Goal: Find specific page/section: Find specific page/section

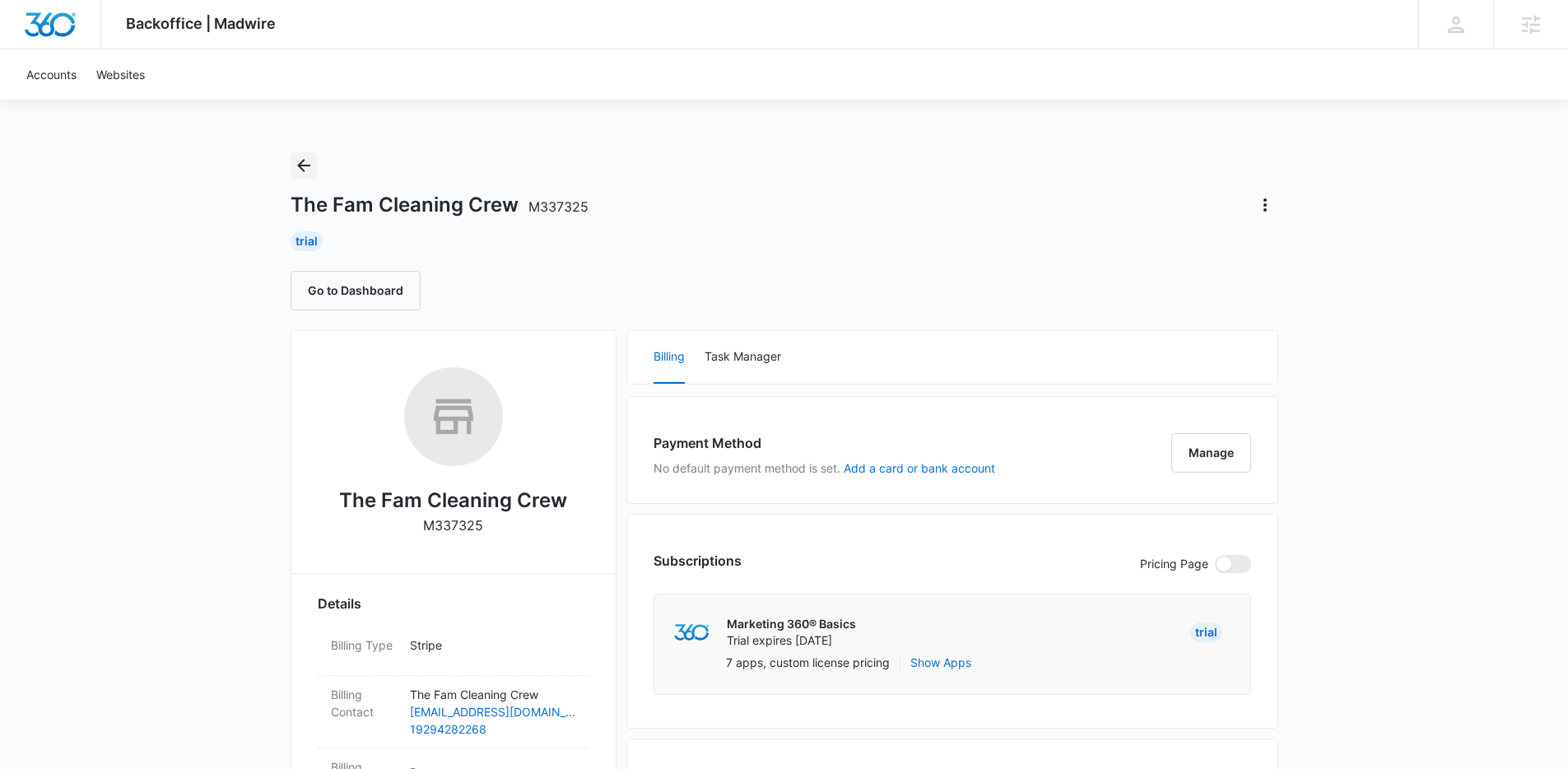
click at [305, 163] on icon "Back" at bounding box center [303, 165] width 19 height 19
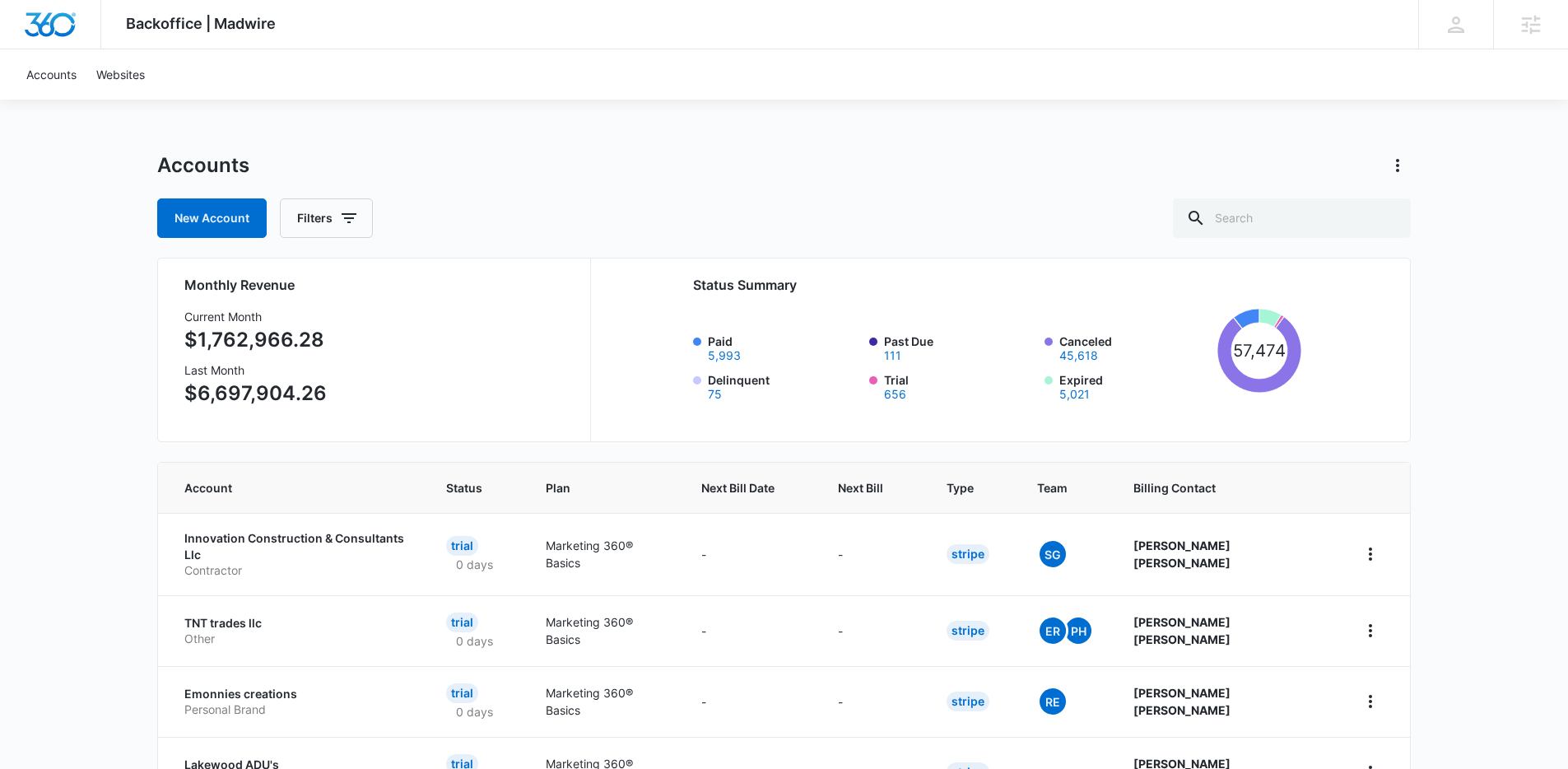
click at [1469, 206] on div "Backoffice | Madwire Apps Settings KL Kyle Lewis kyle.lewis@marketing360.com My…" at bounding box center [784, 662] width 1568 height 1324
click at [1275, 221] on input "text" at bounding box center [1291, 218] width 238 height 40
type input "clean"
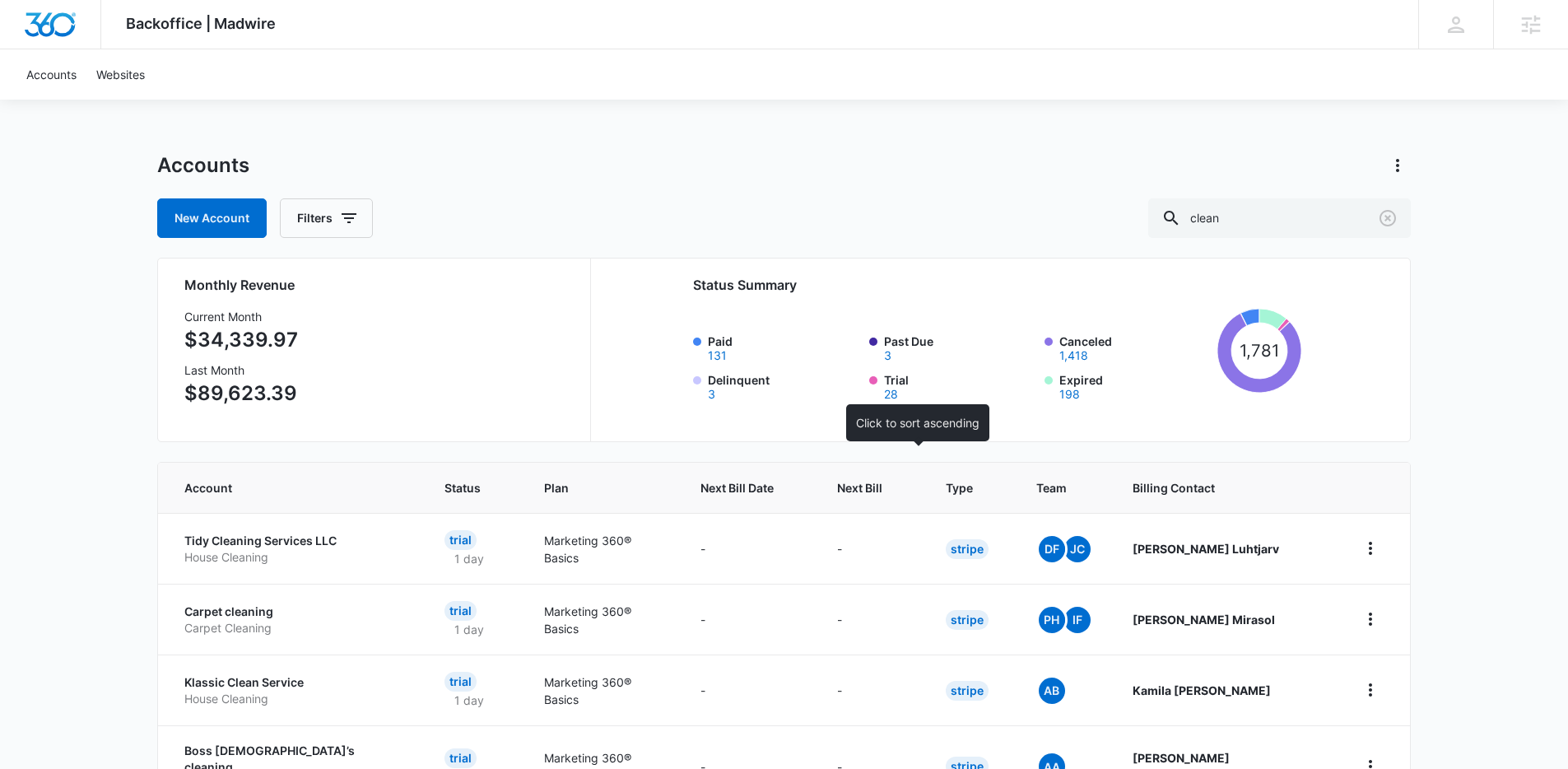
click at [900, 472] on th "Next Bill" at bounding box center [871, 487] width 109 height 50
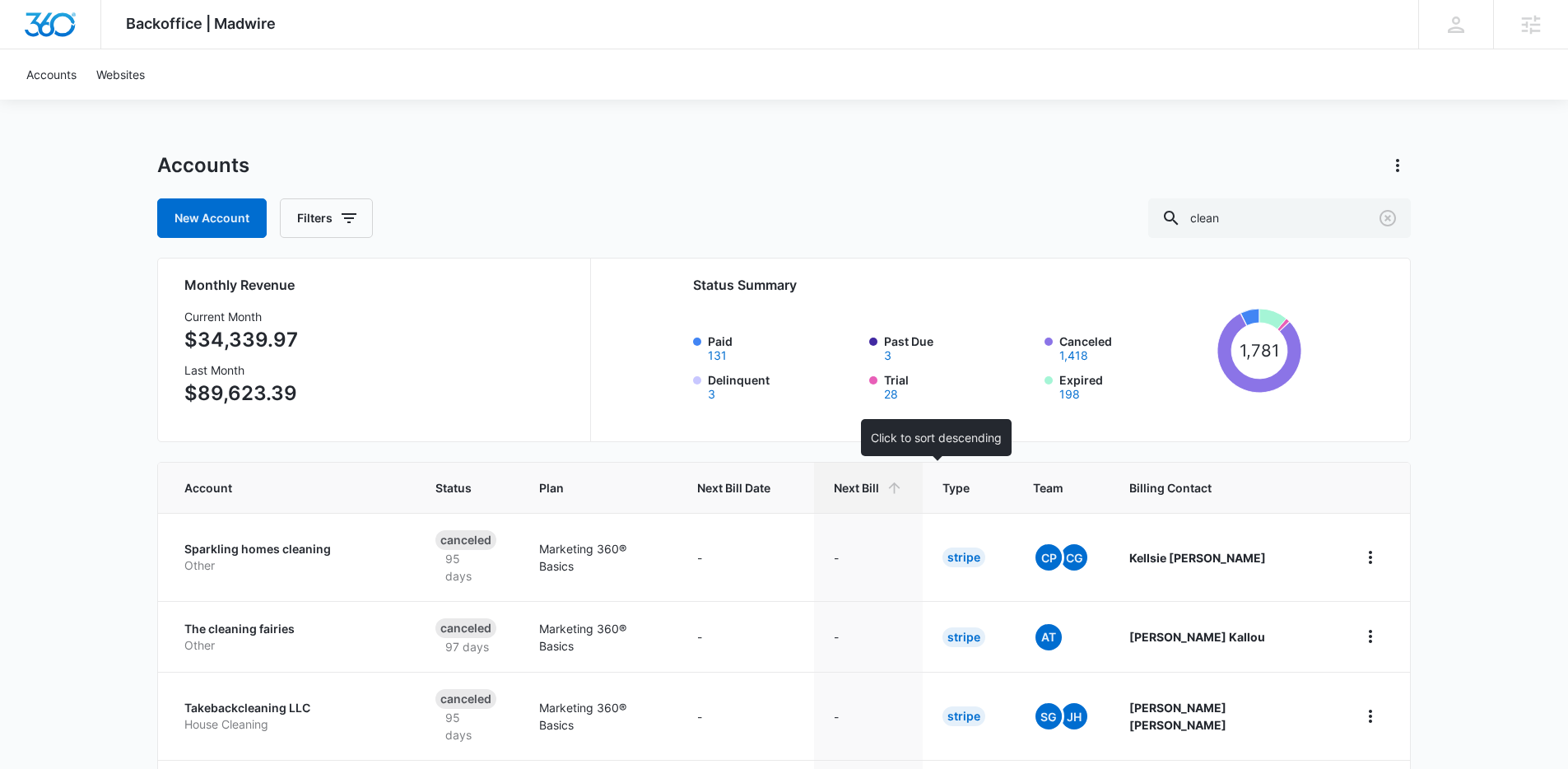
click at [879, 489] on span "Next Bill" at bounding box center [856, 488] width 46 height 18
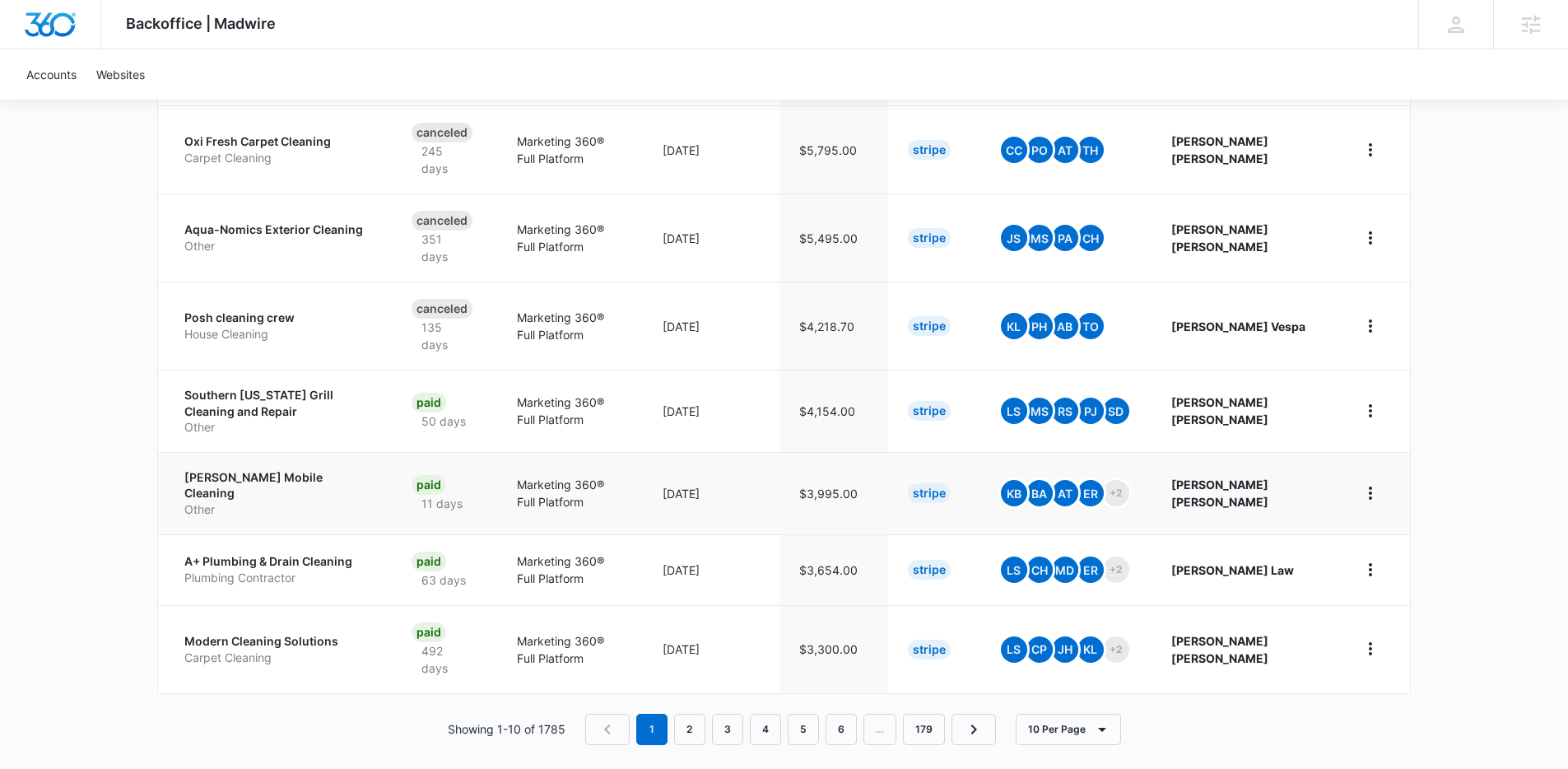
scroll to position [658, 0]
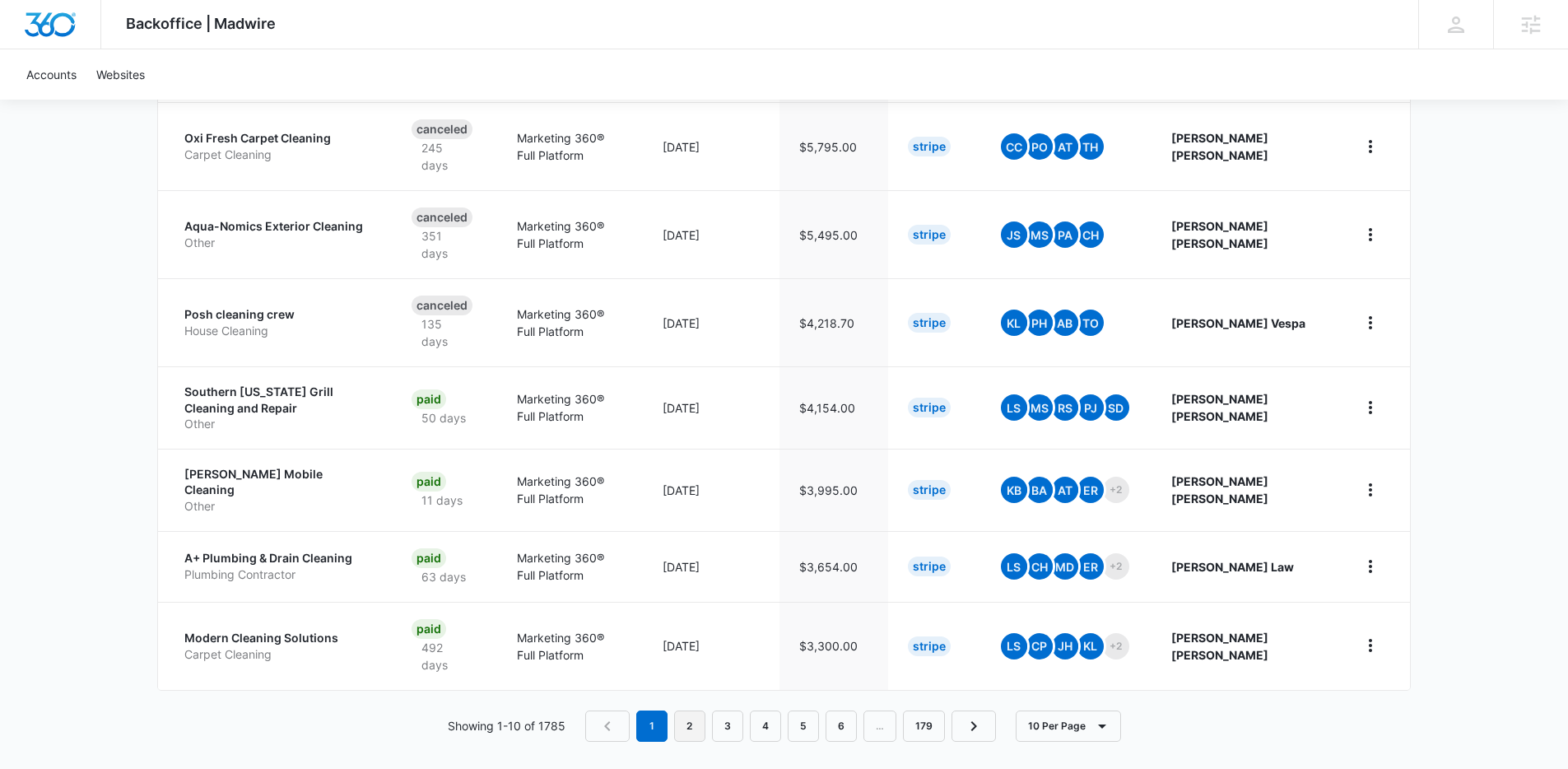
click at [694, 711] on link "2" at bounding box center [690, 726] width 32 height 32
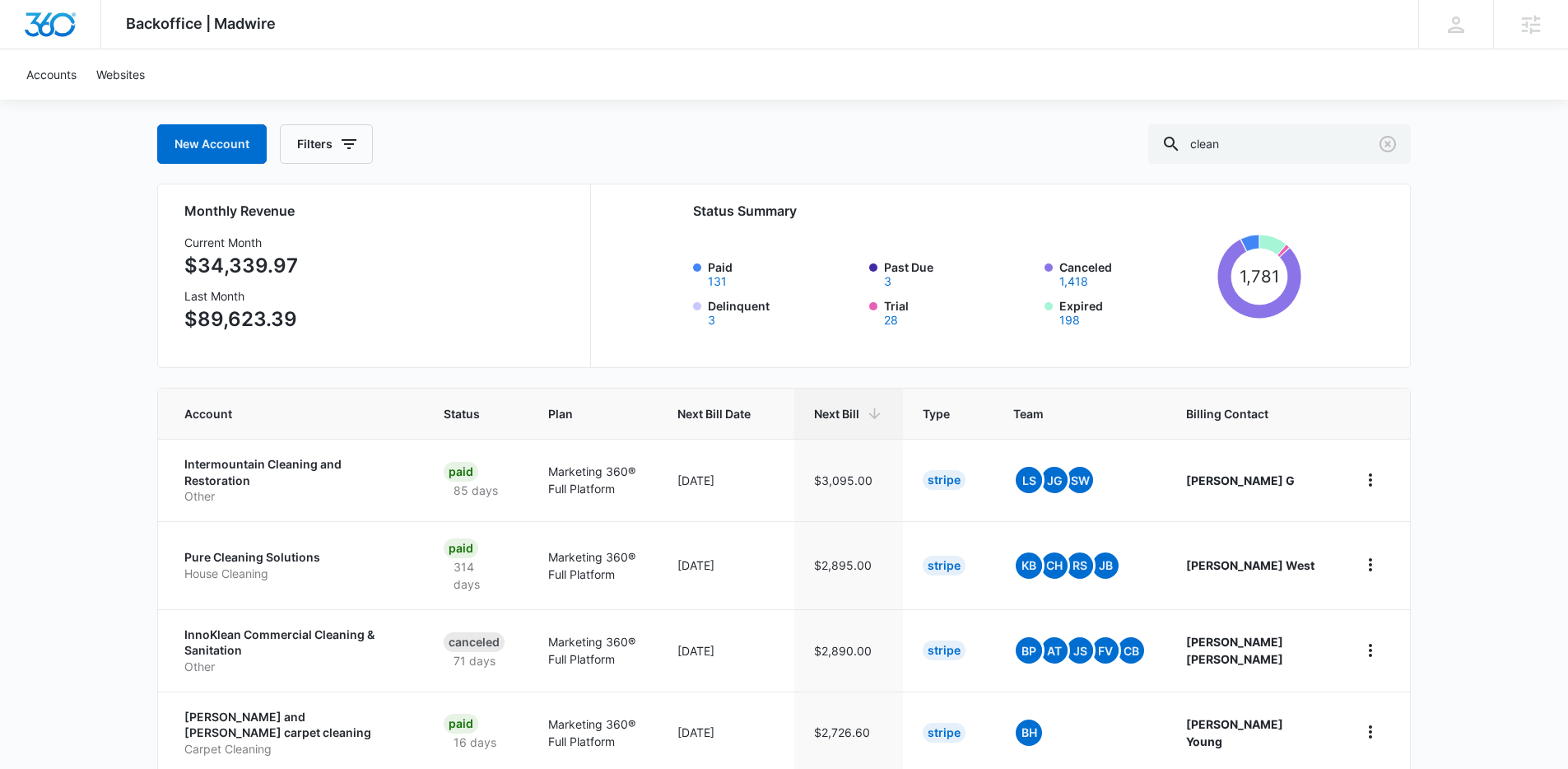
scroll to position [76, 0]
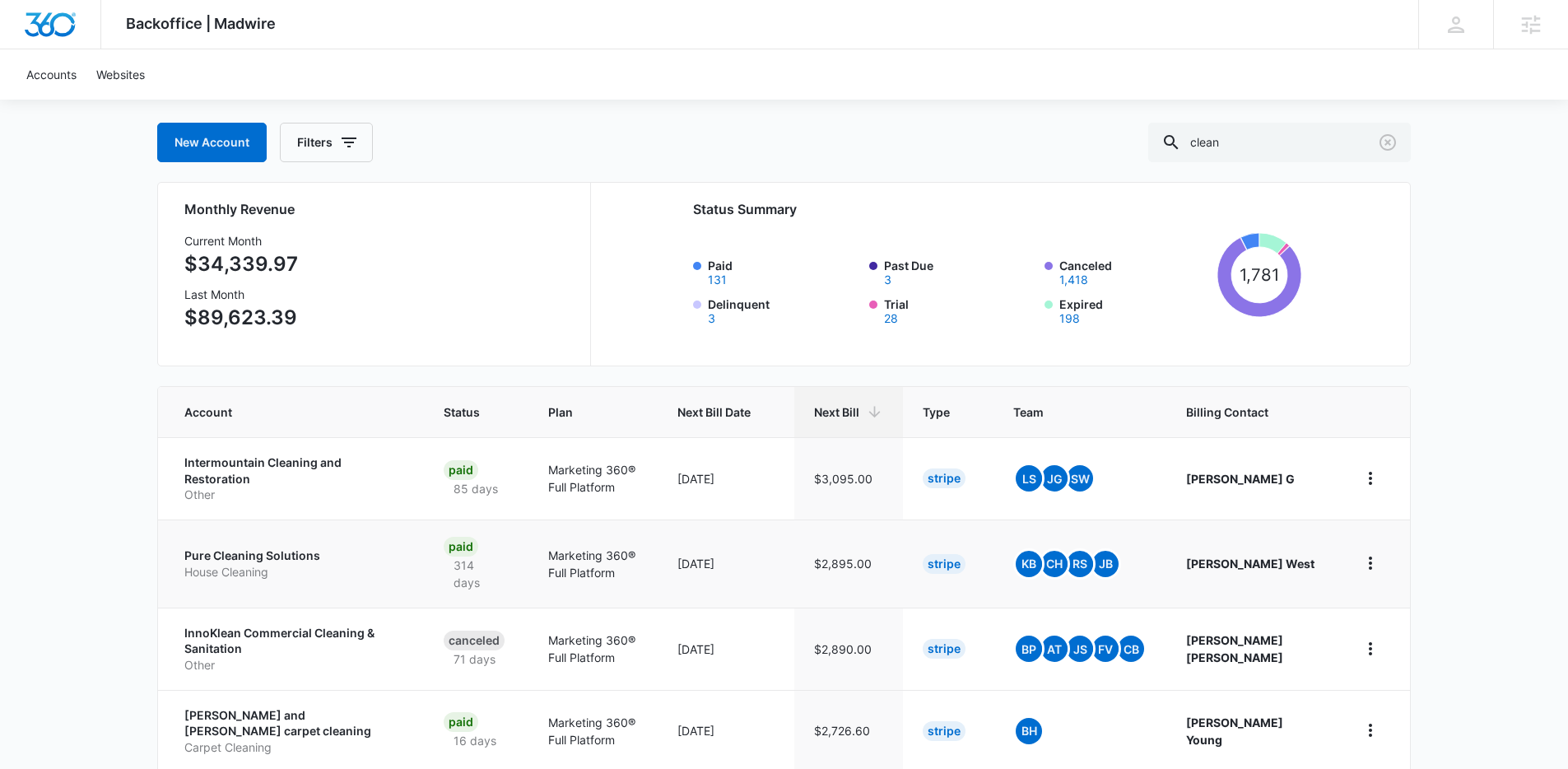
click at [278, 549] on p "Pure Cleaning Solutions" at bounding box center [294, 555] width 220 height 17
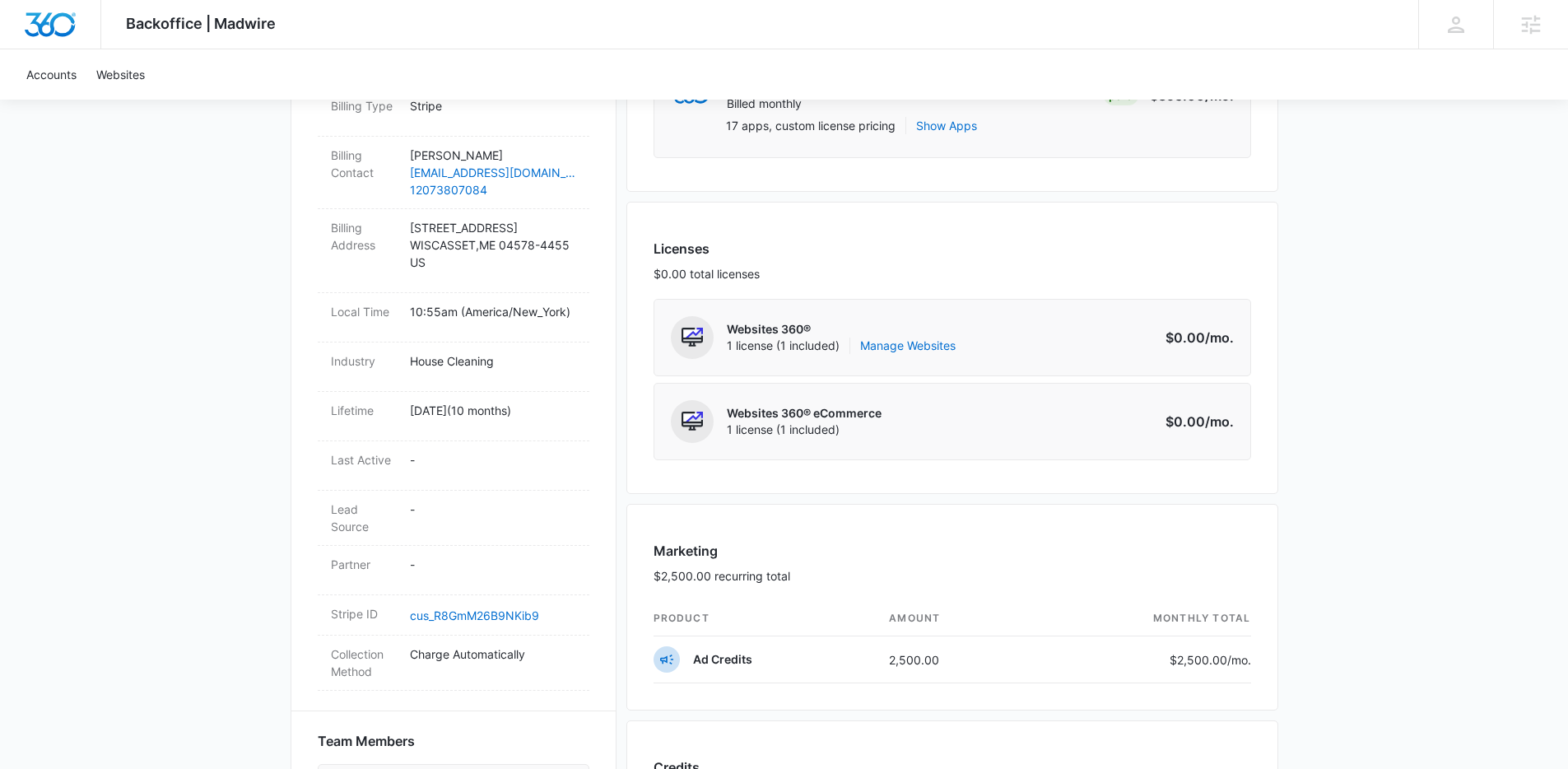
scroll to position [1, 0]
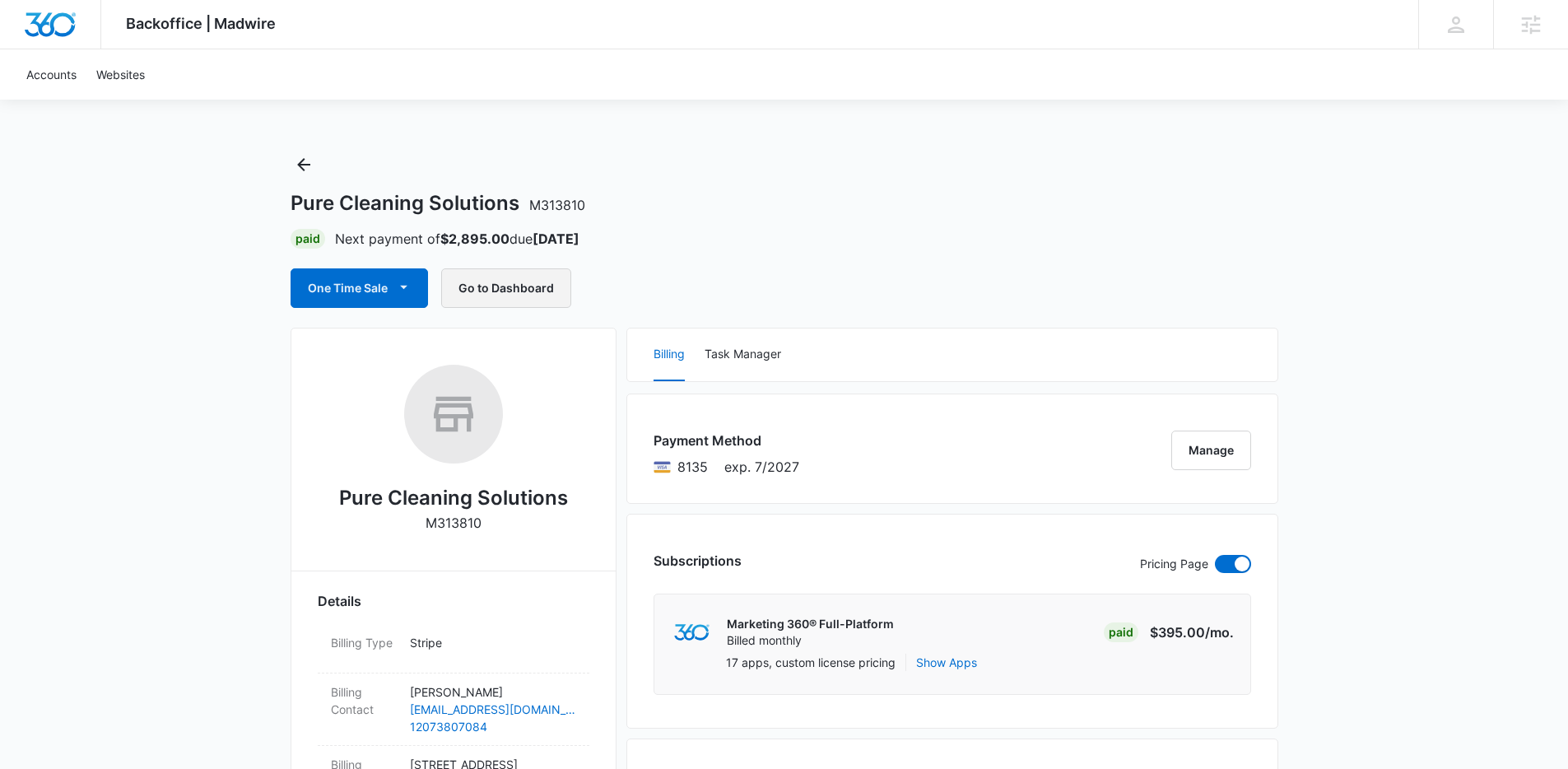
click at [510, 284] on button "Go to Dashboard" at bounding box center [506, 287] width 130 height 40
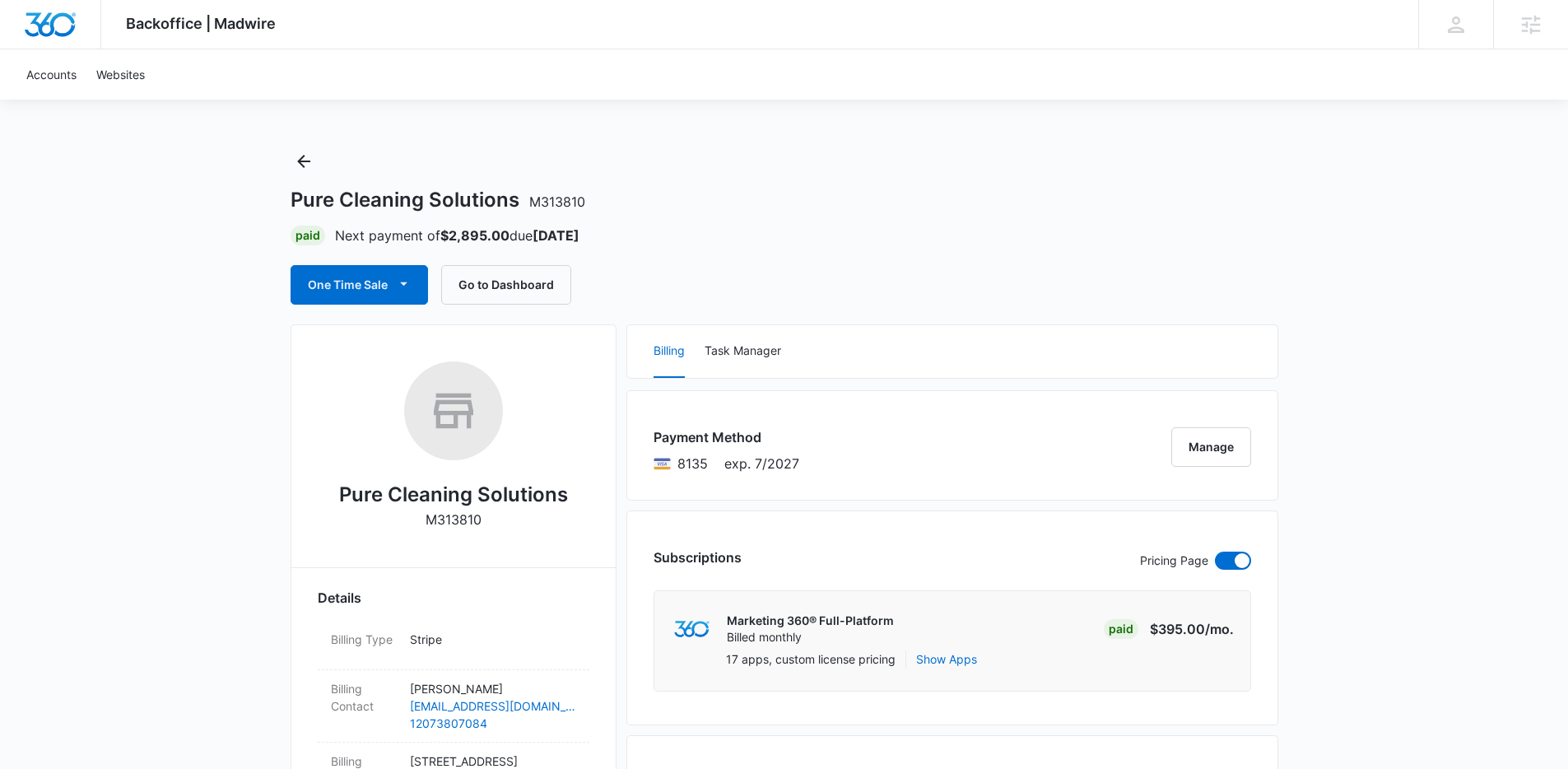
click at [495, 492] on h2 "Pure Cleaning Solutions" at bounding box center [453, 495] width 228 height 30
click at [301, 165] on icon "Back" at bounding box center [303, 161] width 13 height 13
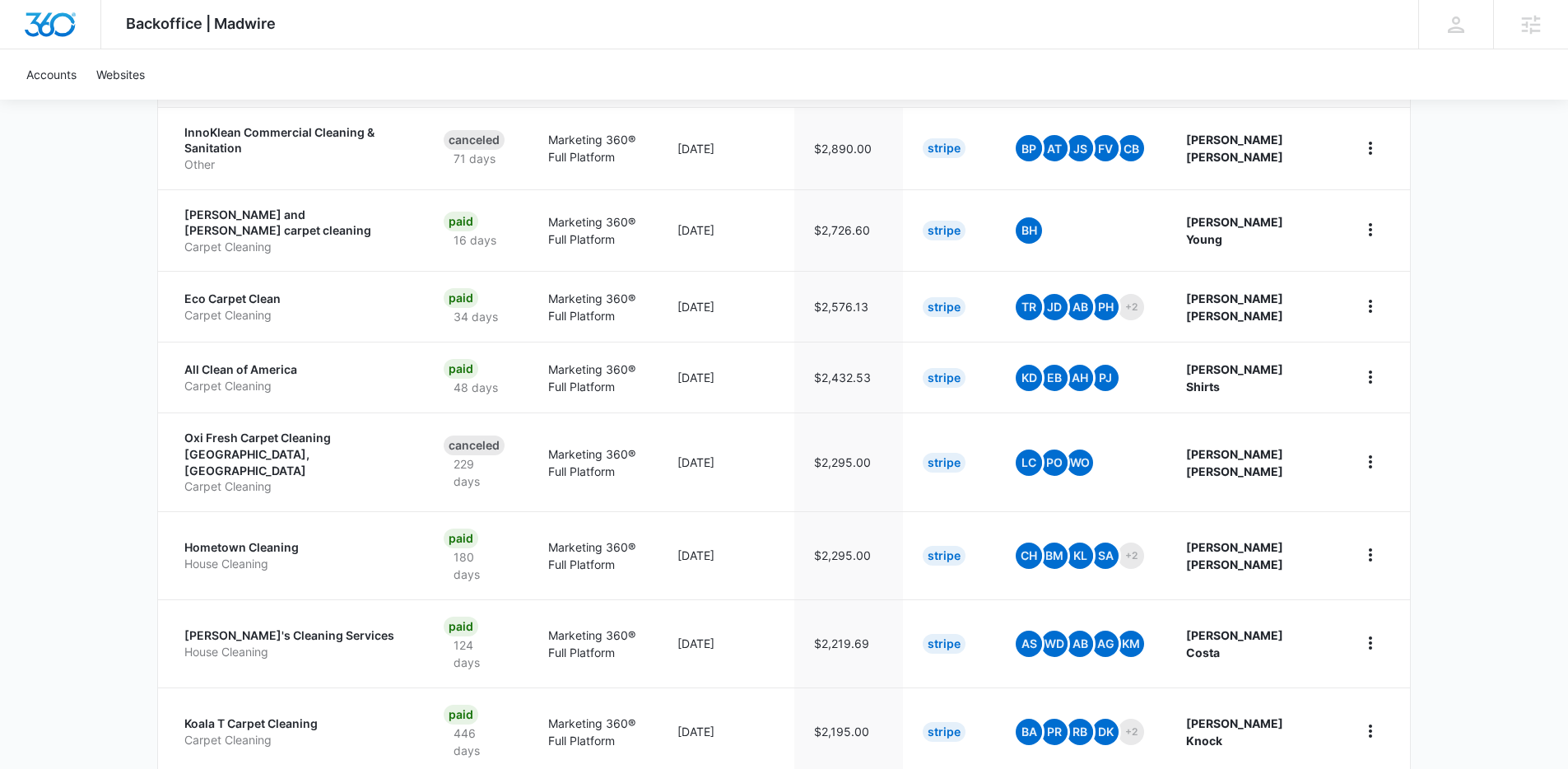
scroll to position [619, 0]
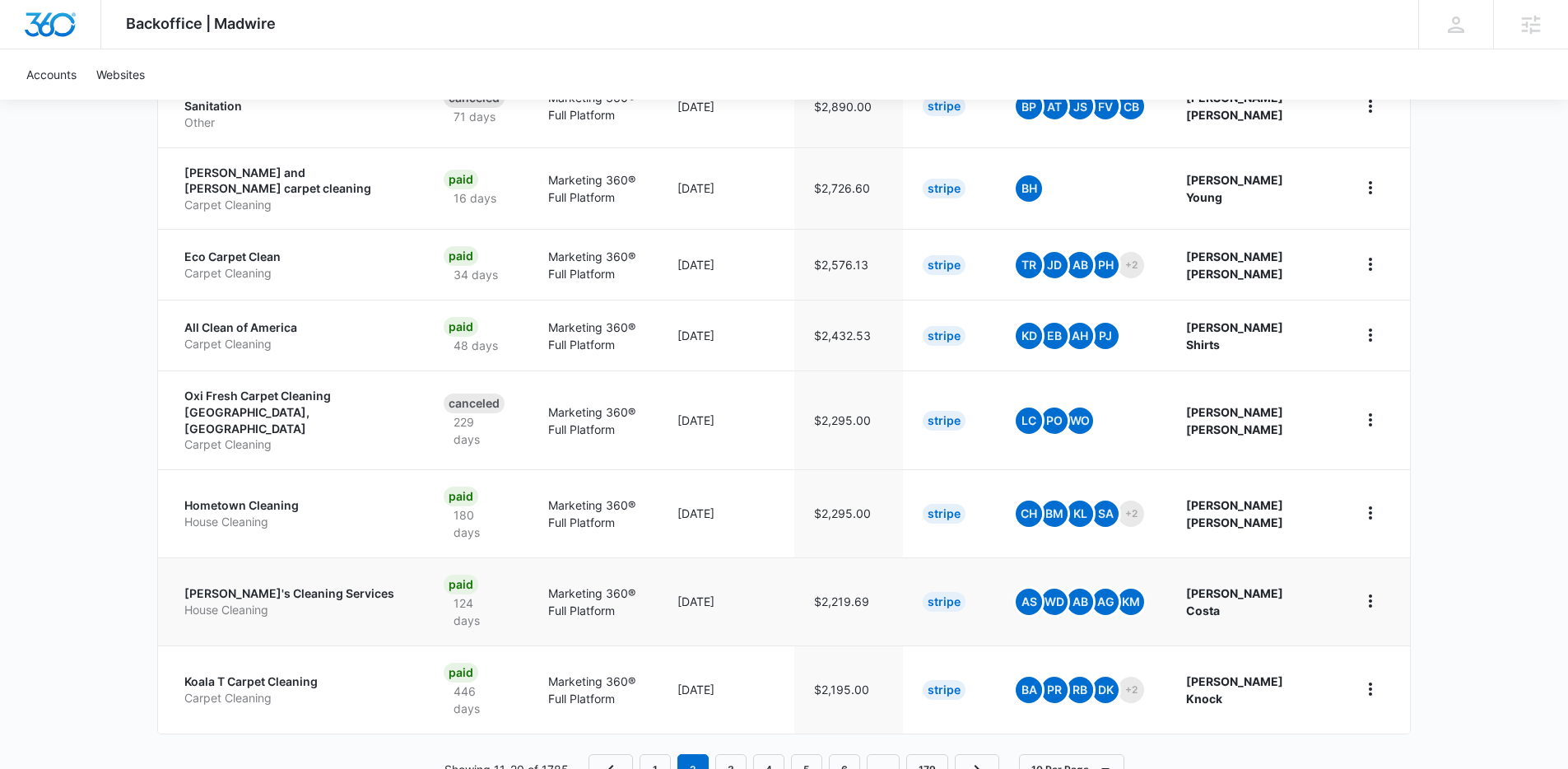
click at [273, 602] on p "House Cleaning" at bounding box center [294, 610] width 220 height 17
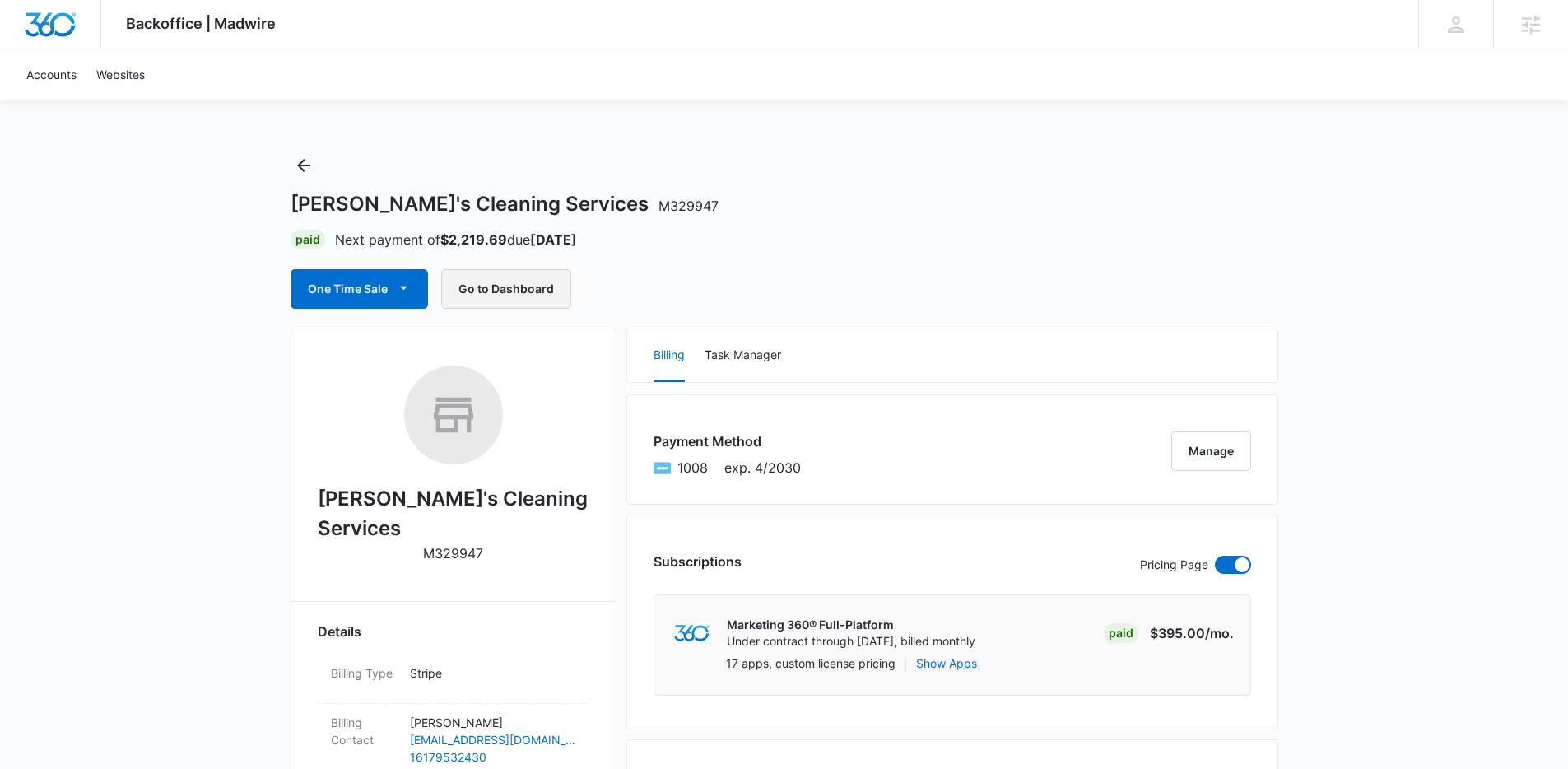
click at [502, 289] on button "Go to Dashboard" at bounding box center [506, 288] width 130 height 40
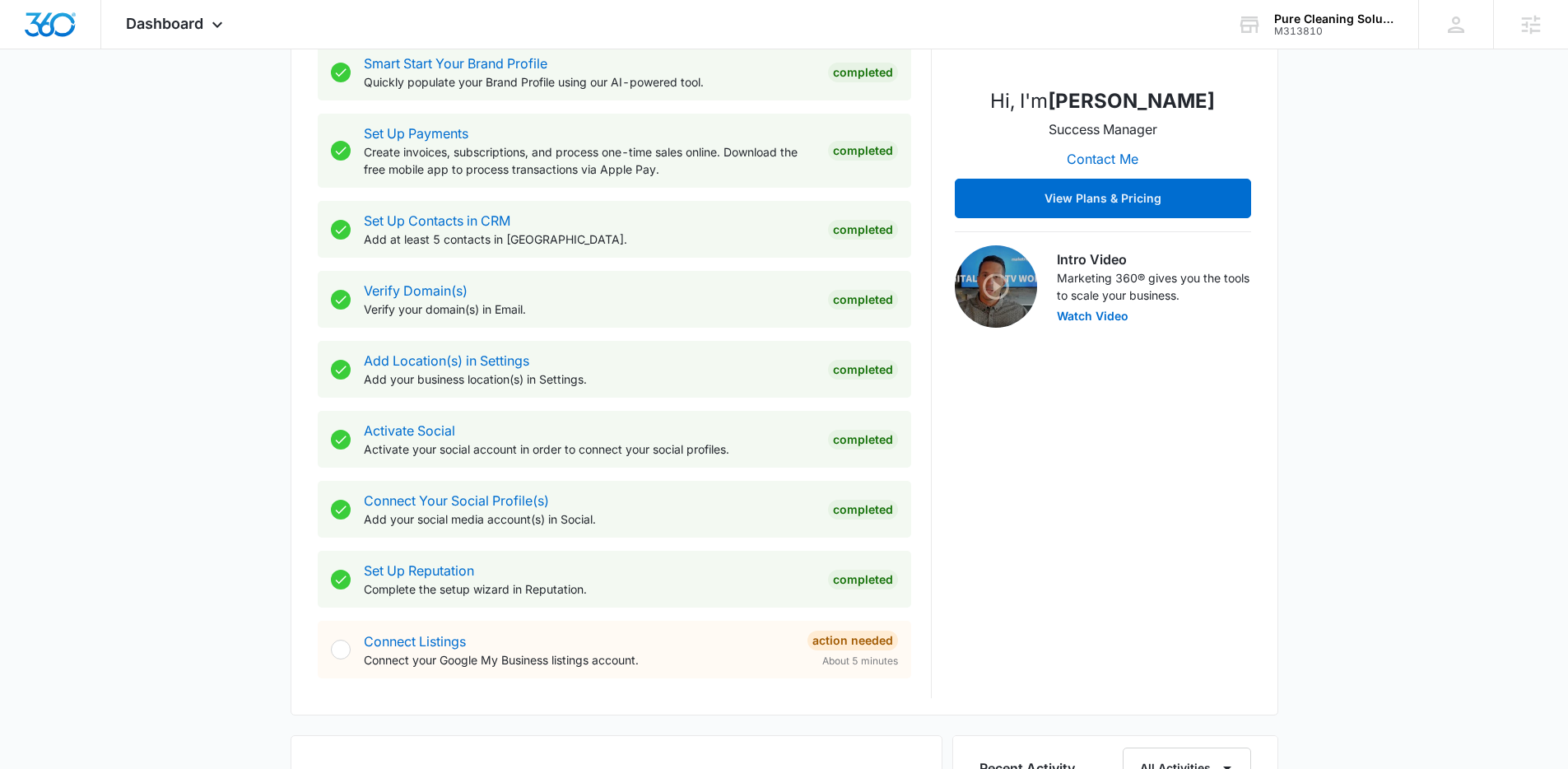
scroll to position [669, 0]
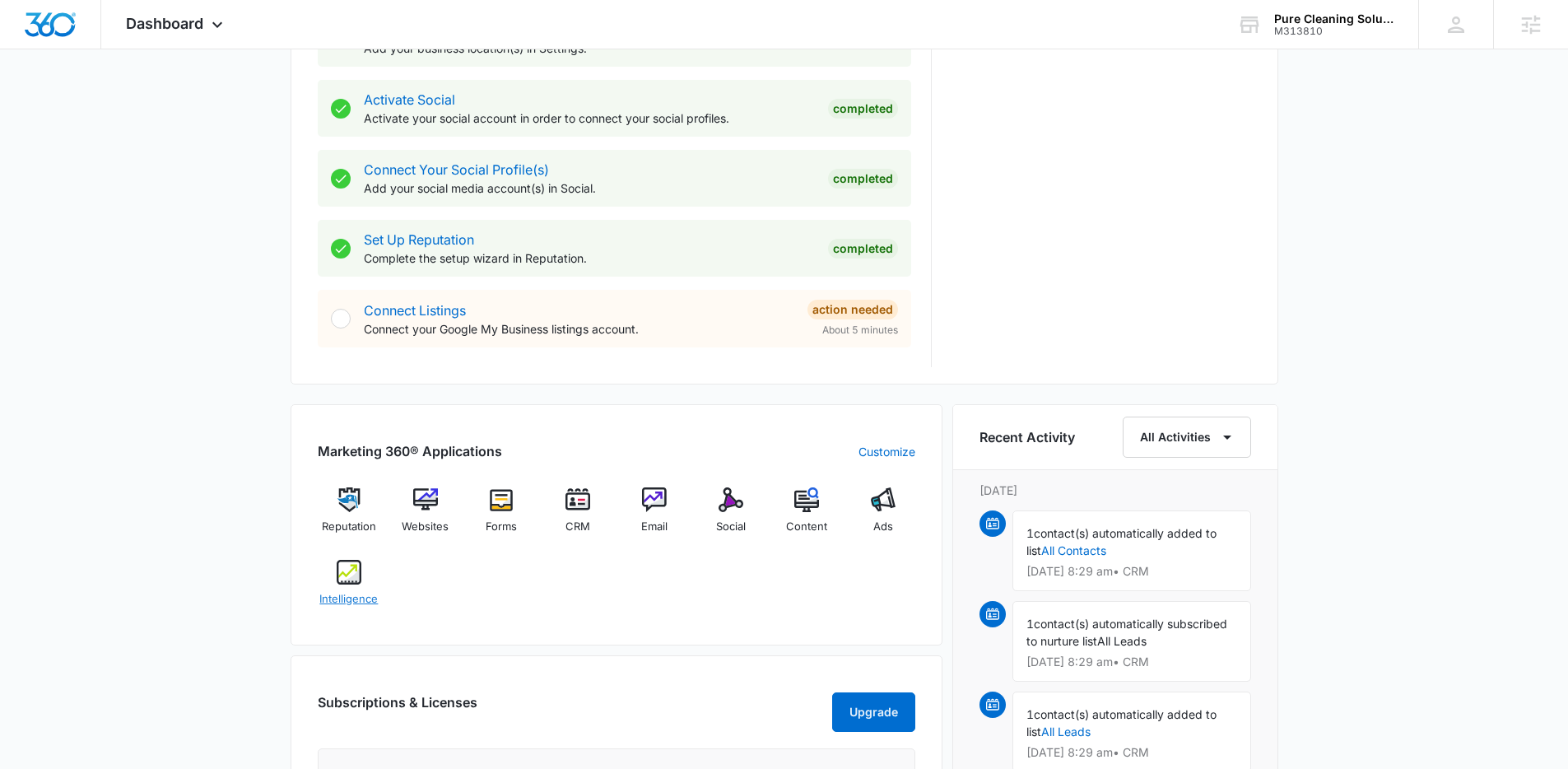
click at [335, 575] on div "Intelligence" at bounding box center [350, 589] width 63 height 59
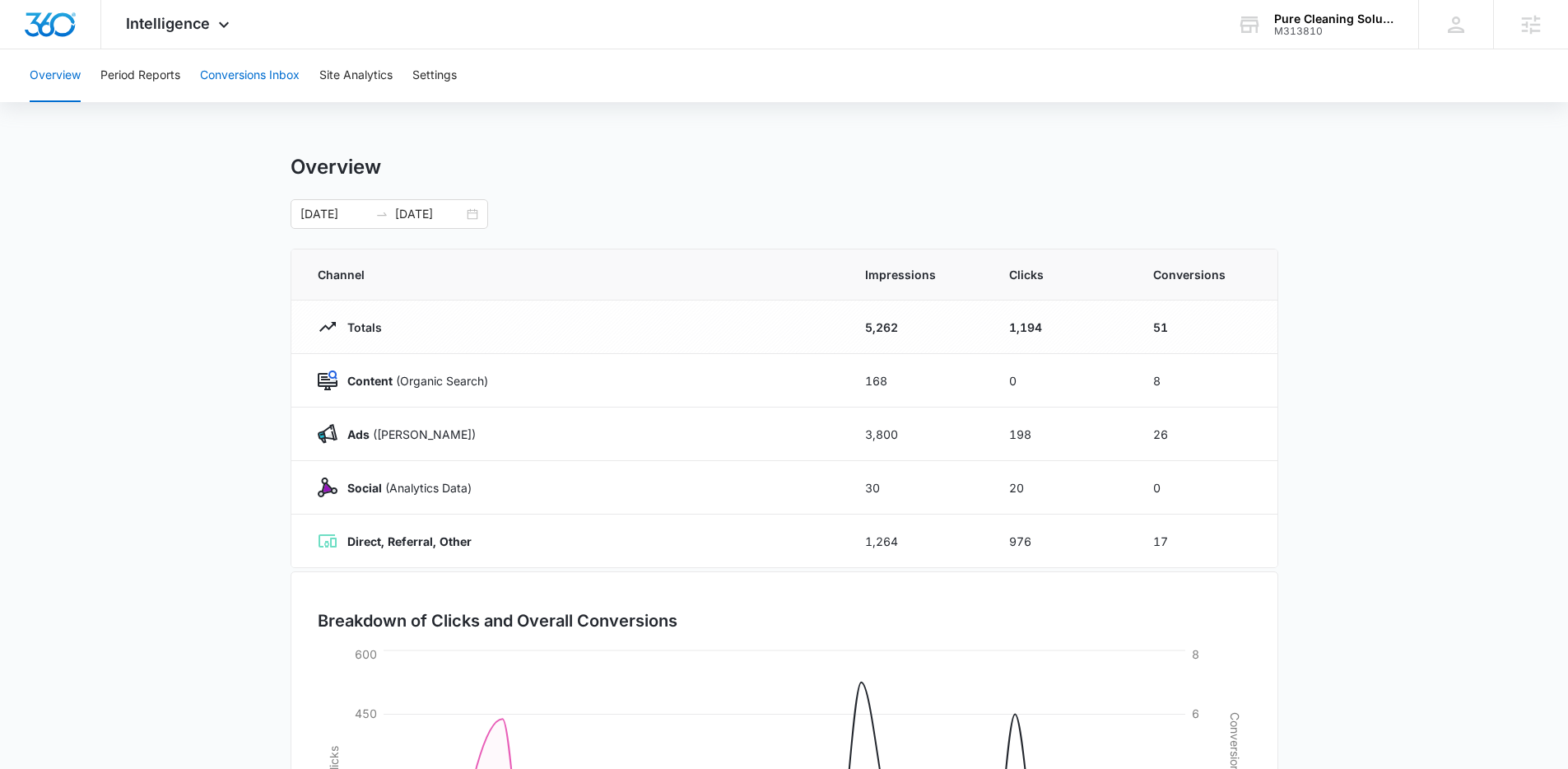
click at [250, 83] on button "Conversions Inbox" at bounding box center [249, 76] width 99 height 53
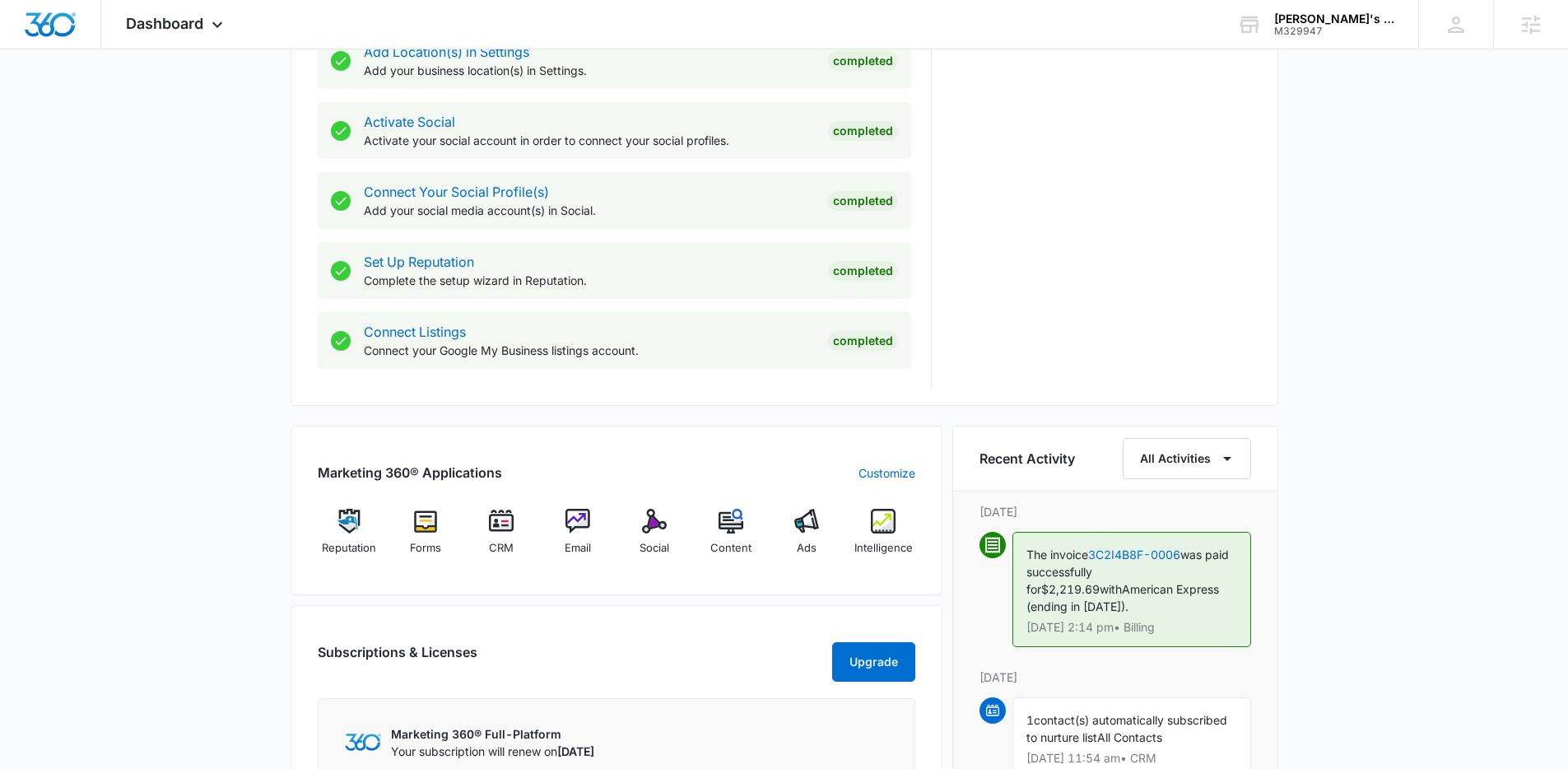
scroll to position [807, 0]
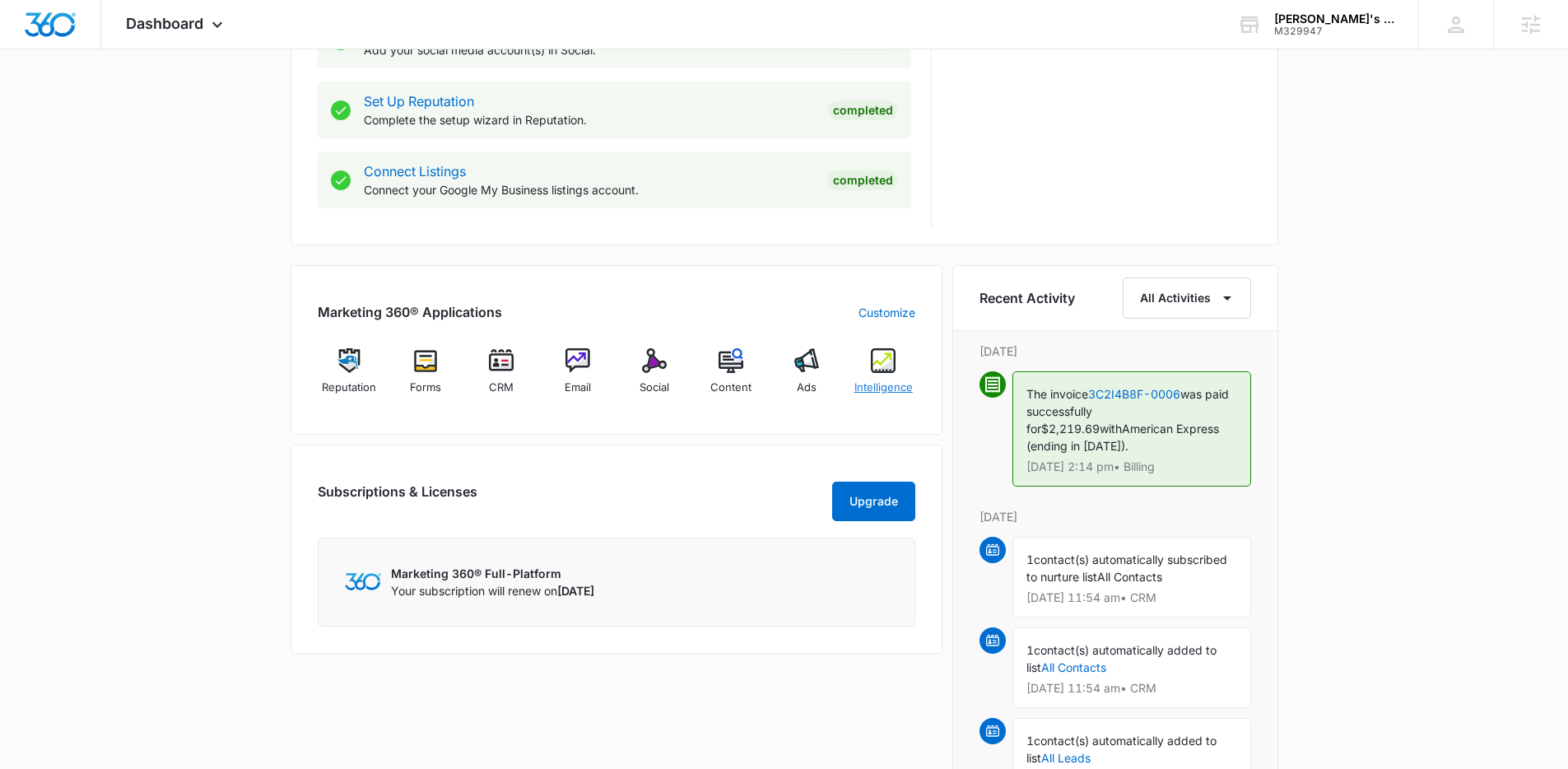
click at [892, 361] on img at bounding box center [883, 360] width 25 height 25
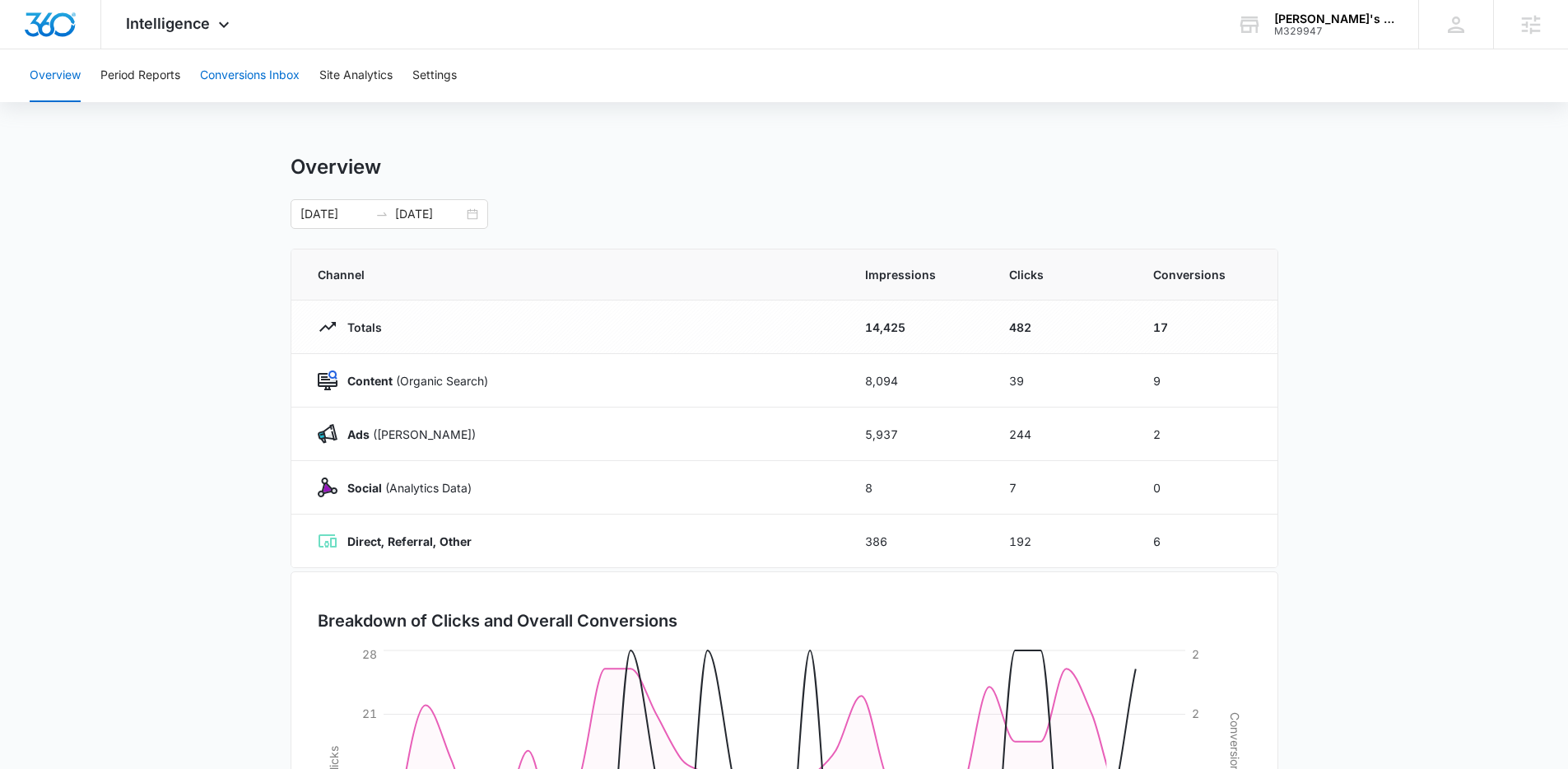
click at [236, 68] on button "Conversions Inbox" at bounding box center [249, 76] width 99 height 53
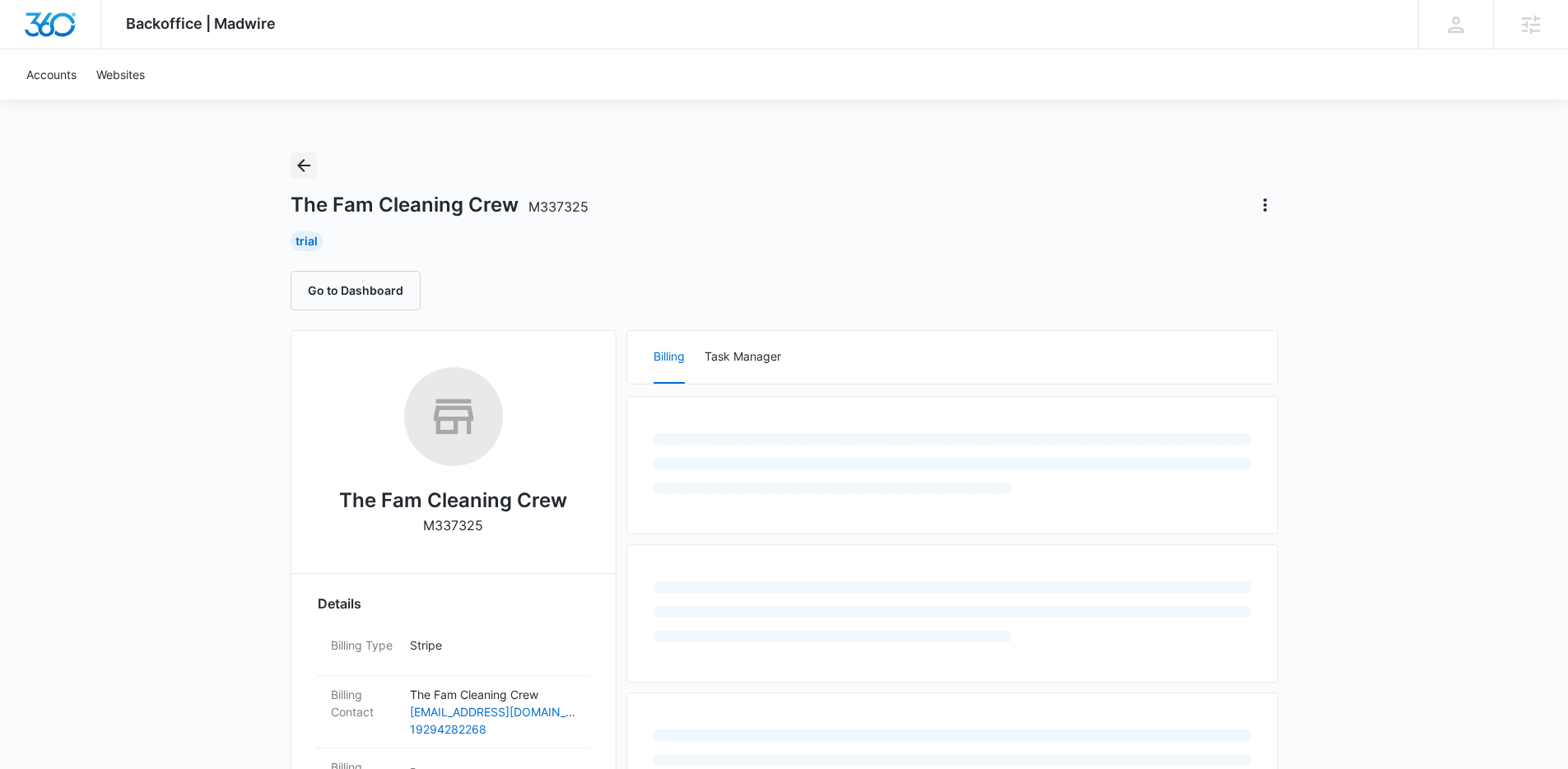
click at [302, 163] on icon "Back" at bounding box center [303, 165] width 19 height 19
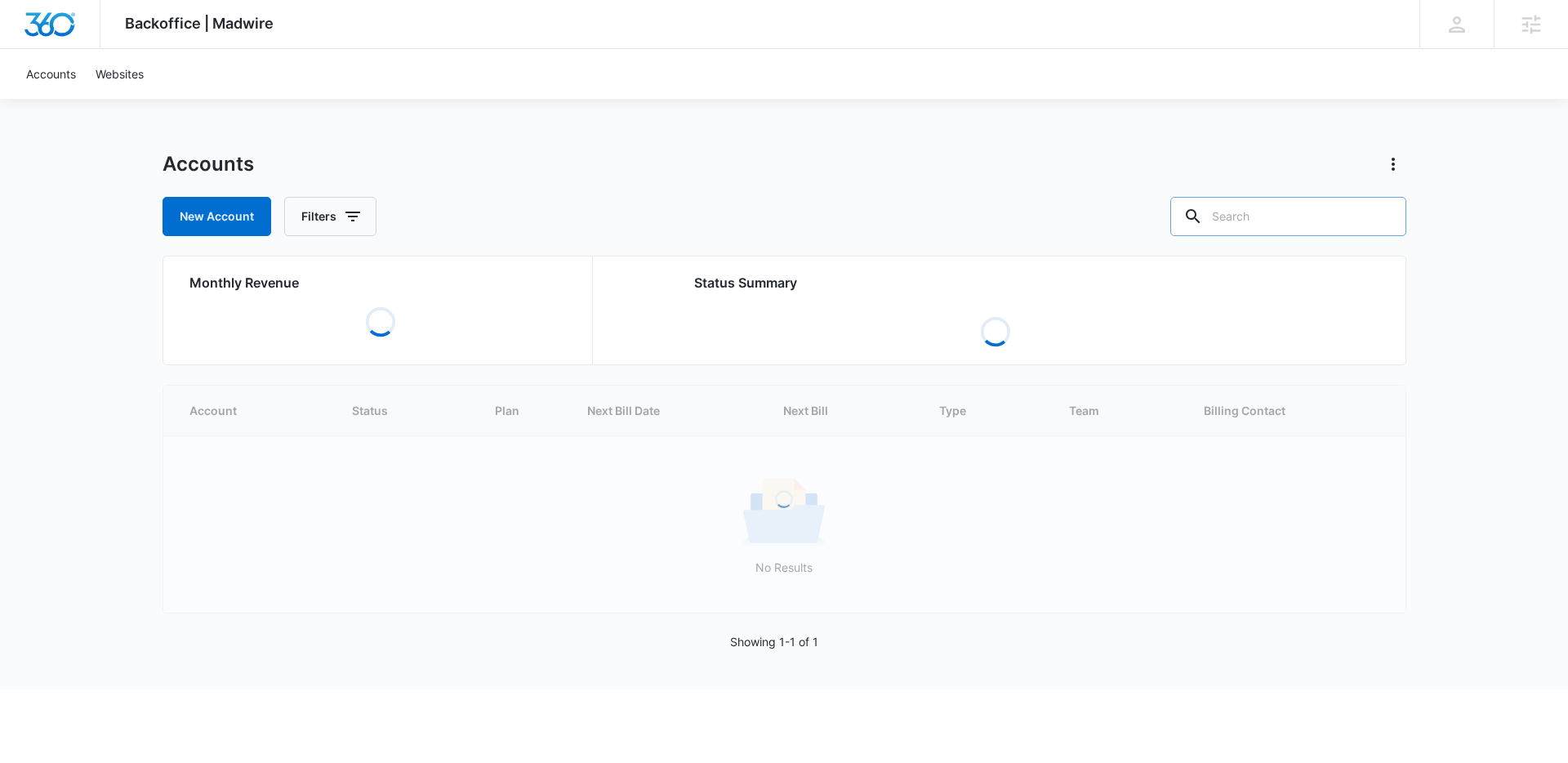
click at [1325, 217] on input "text" at bounding box center [1287, 216] width 236 height 39
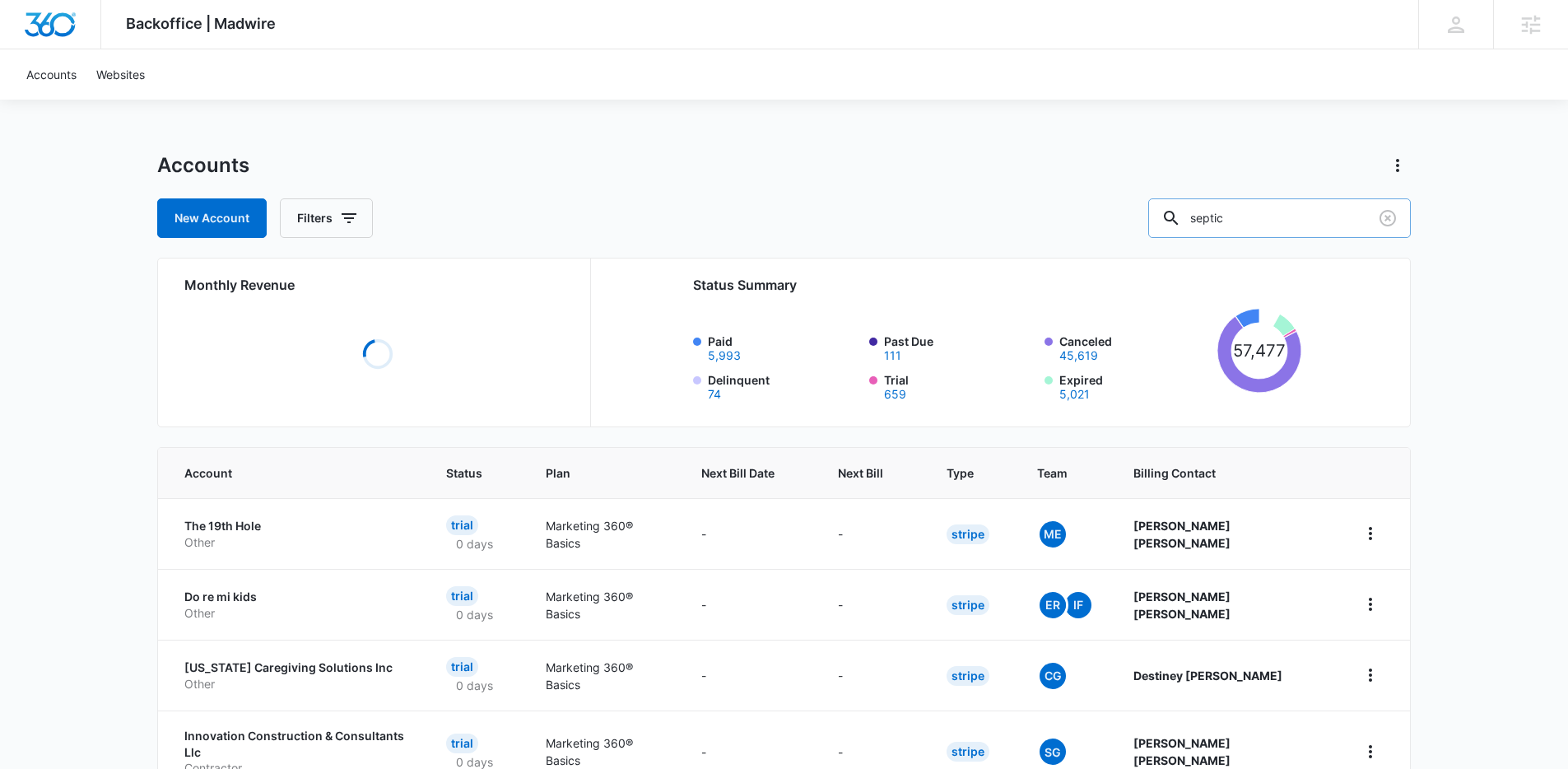
type input "septic"
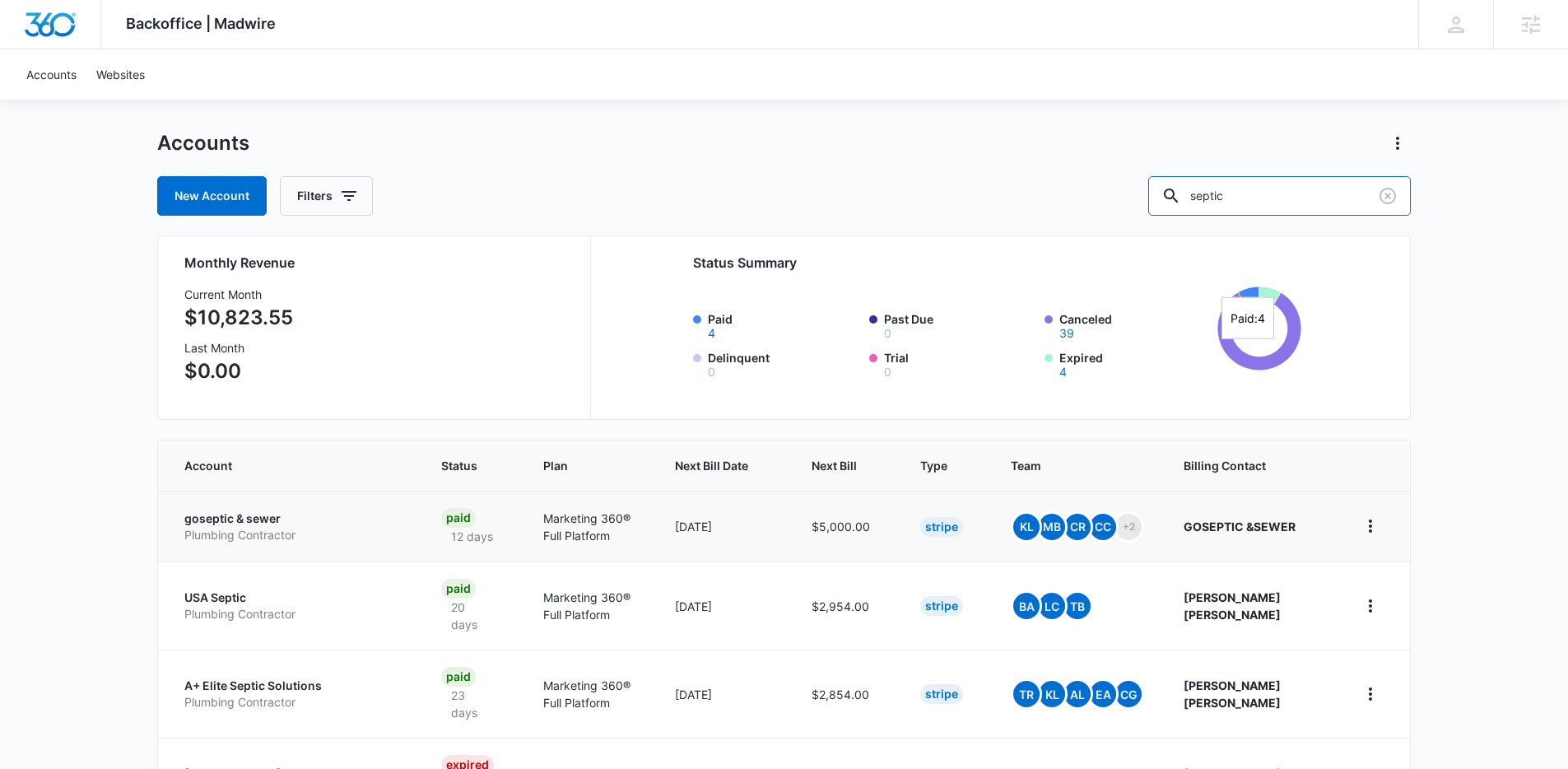
scroll to position [25, 0]
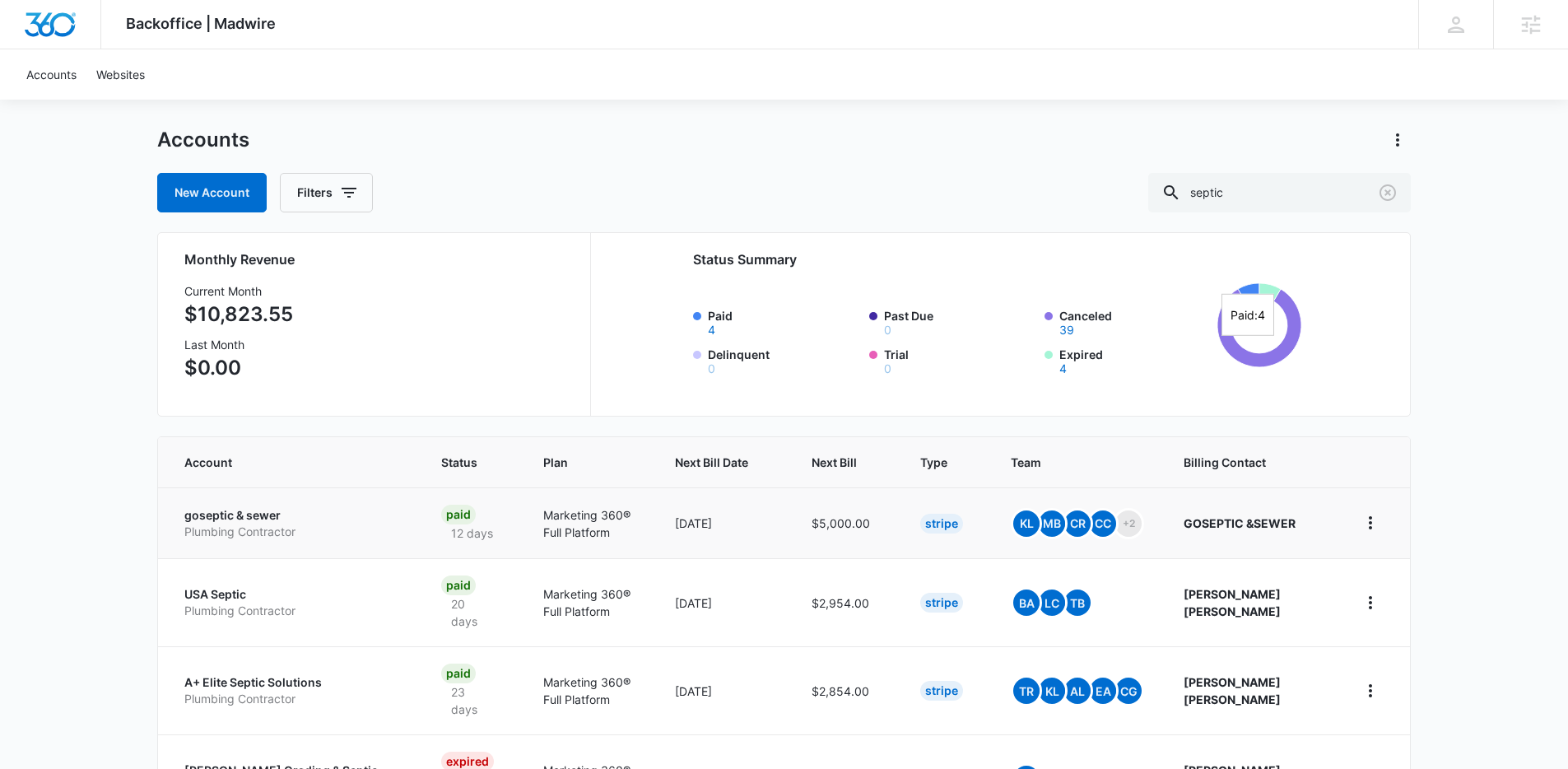
click at [236, 518] on p "goseptic & sewer" at bounding box center [293, 515] width 217 height 17
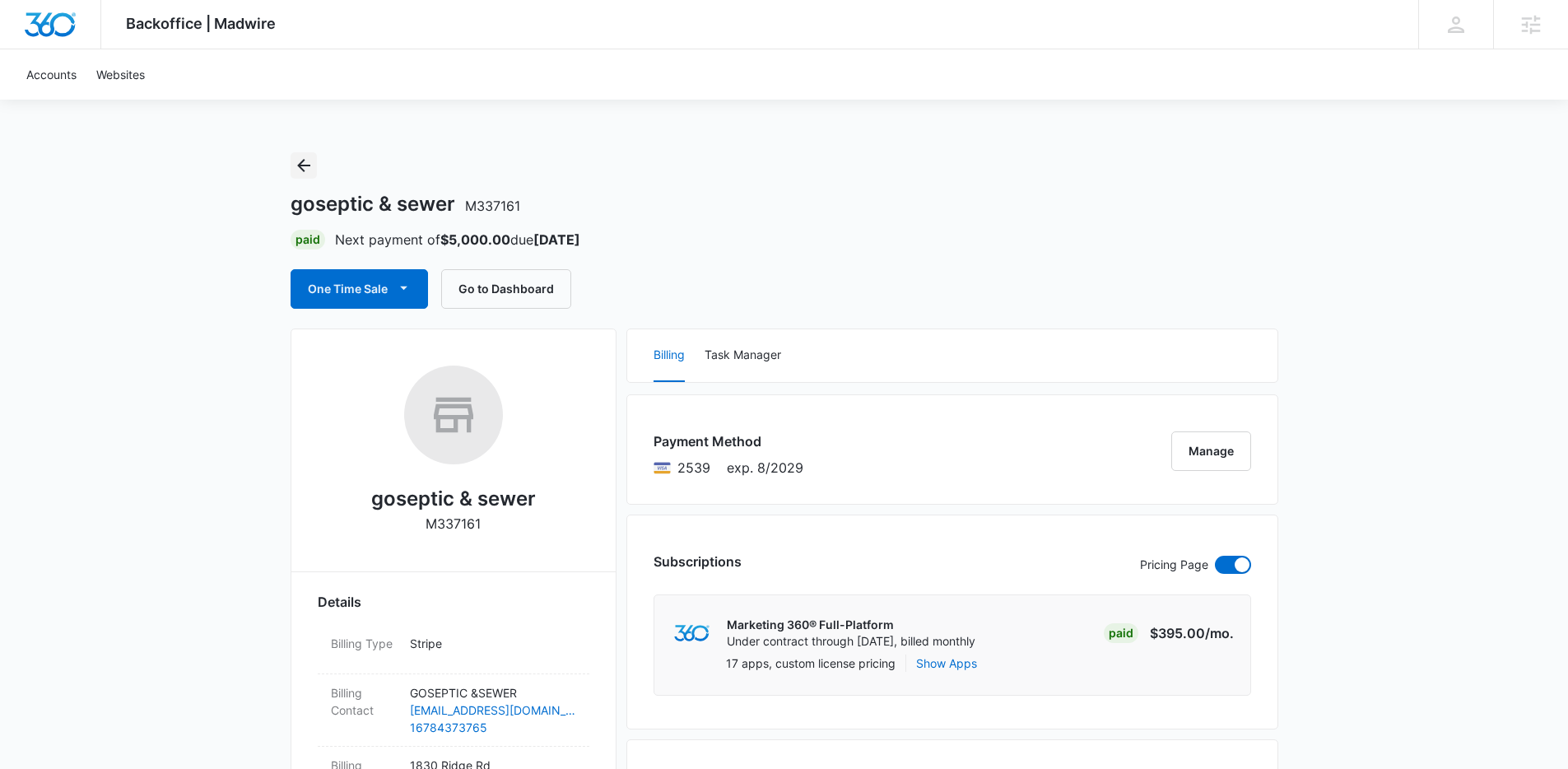
click at [300, 163] on icon "Back" at bounding box center [303, 165] width 13 height 13
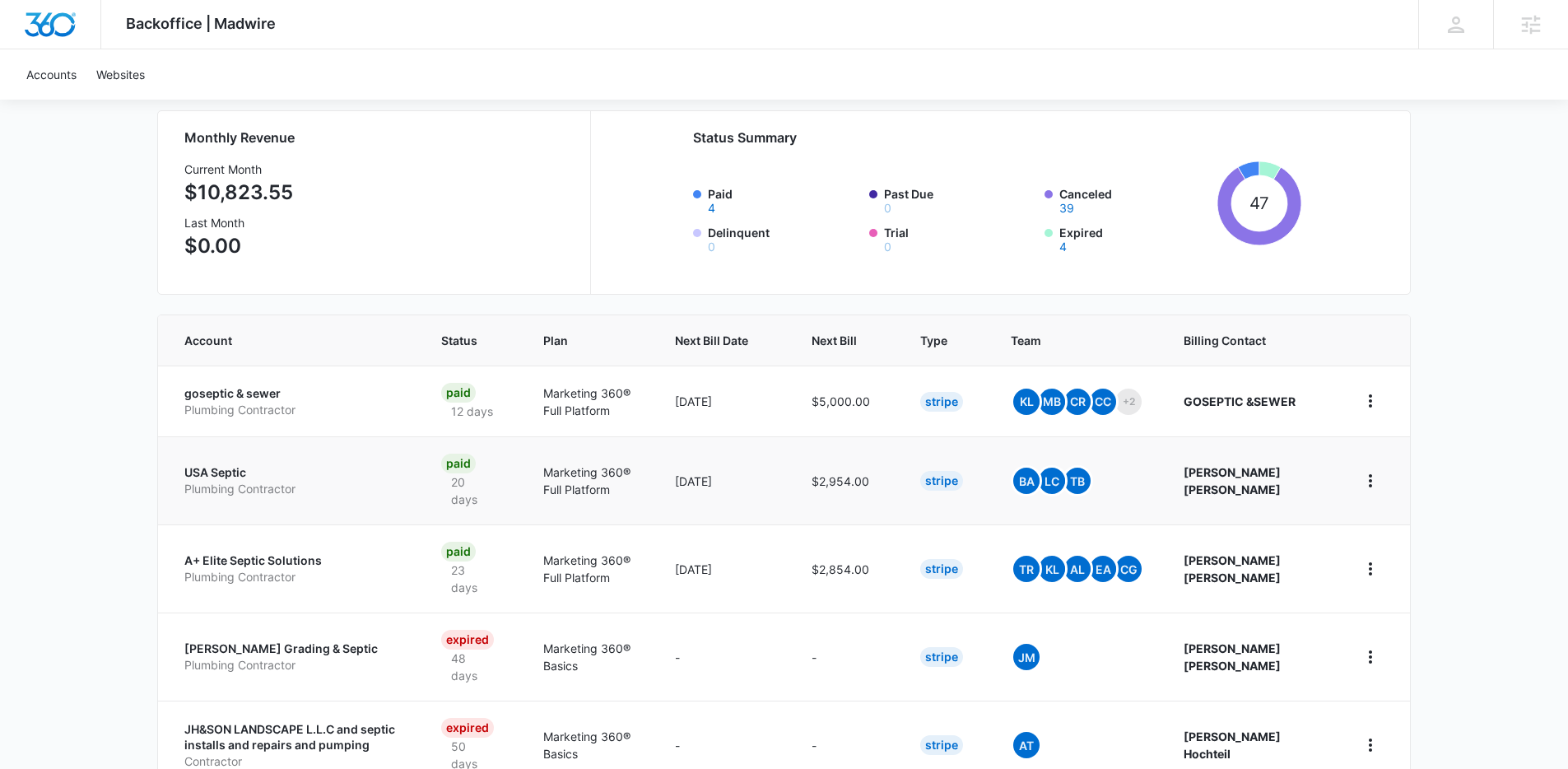
scroll to position [185, 0]
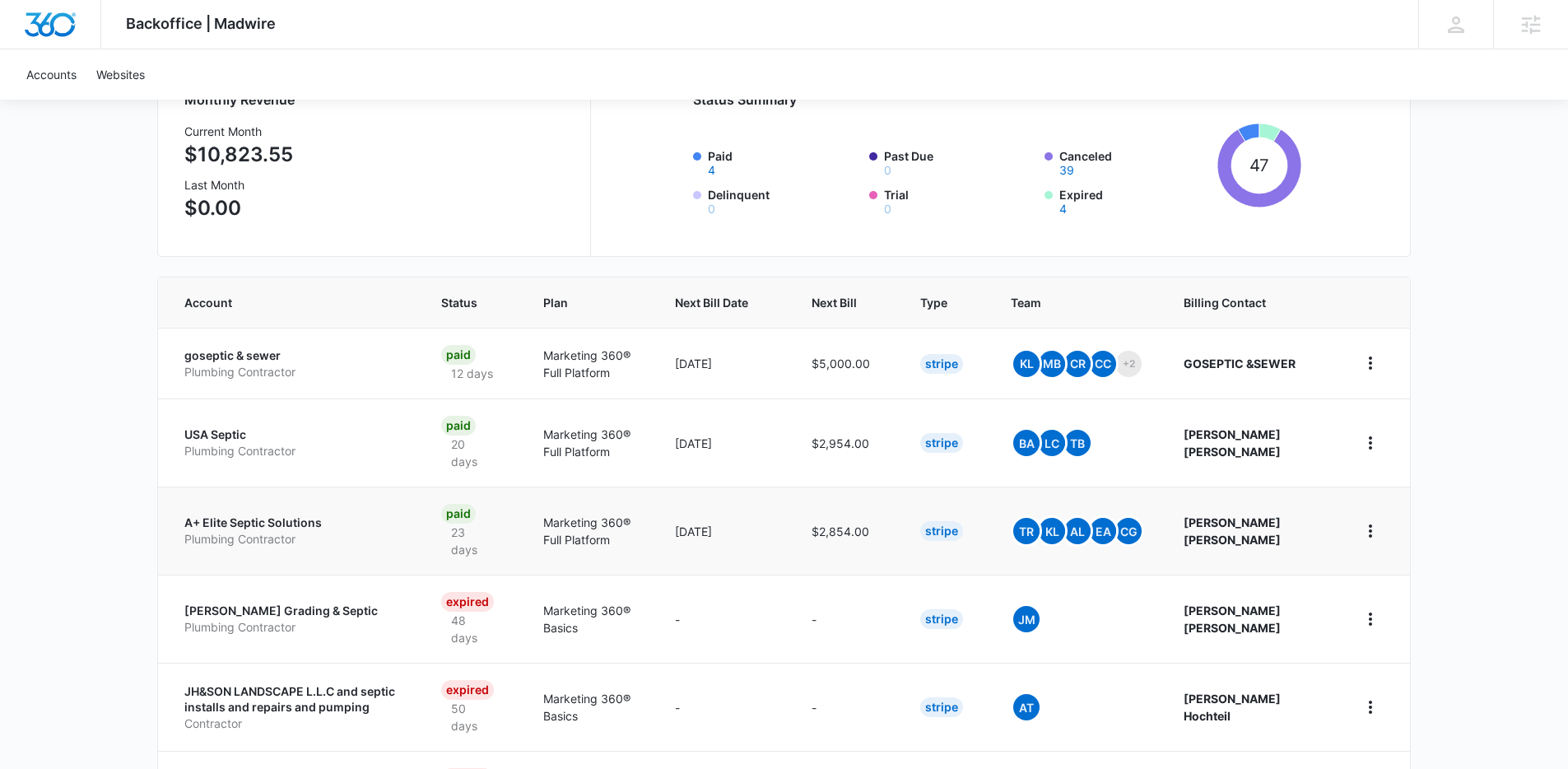
click at [239, 525] on p "A+ Elite Septic Solutions" at bounding box center [293, 523] width 217 height 17
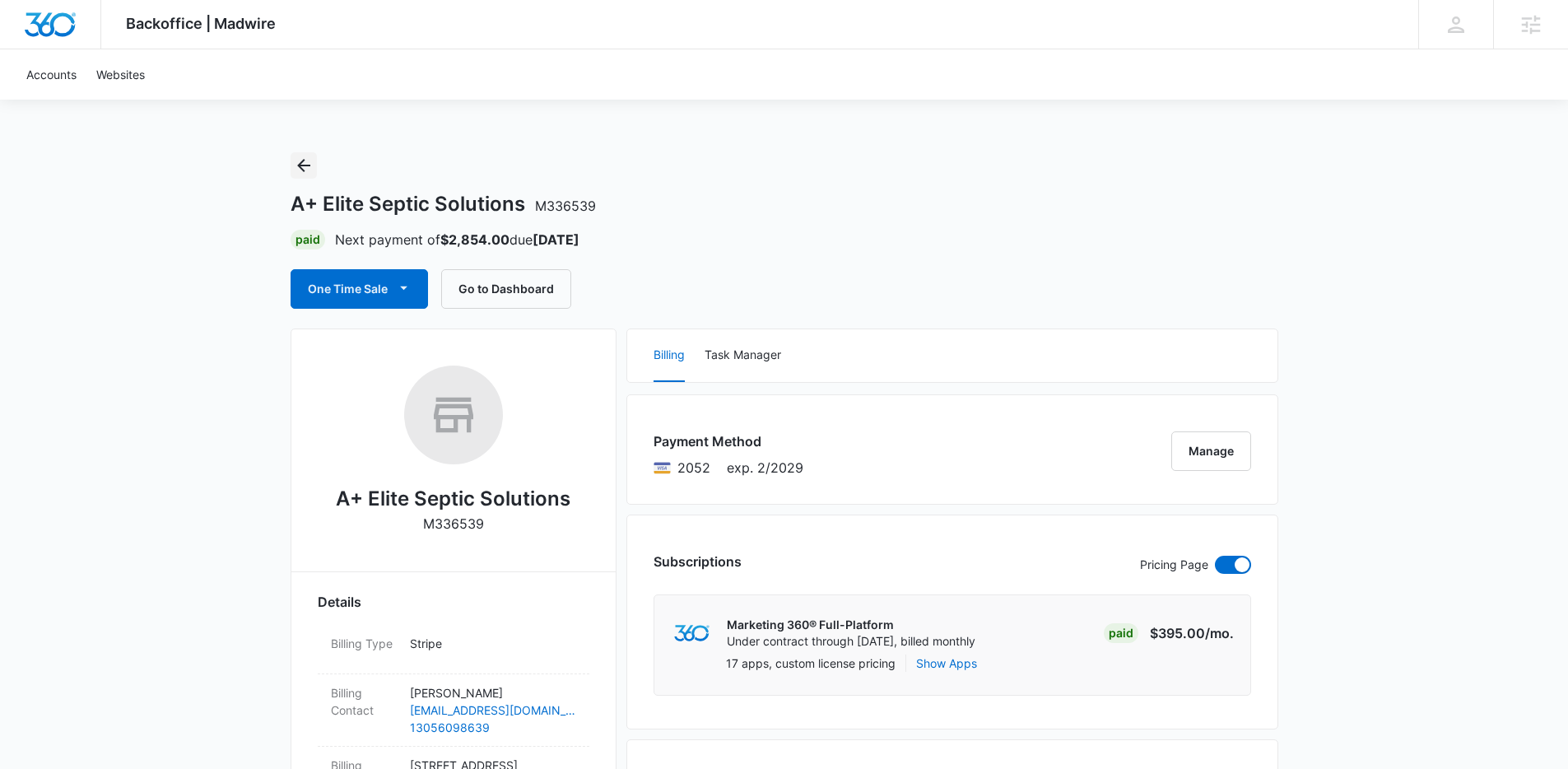
click at [301, 160] on icon "Back" at bounding box center [303, 165] width 19 height 19
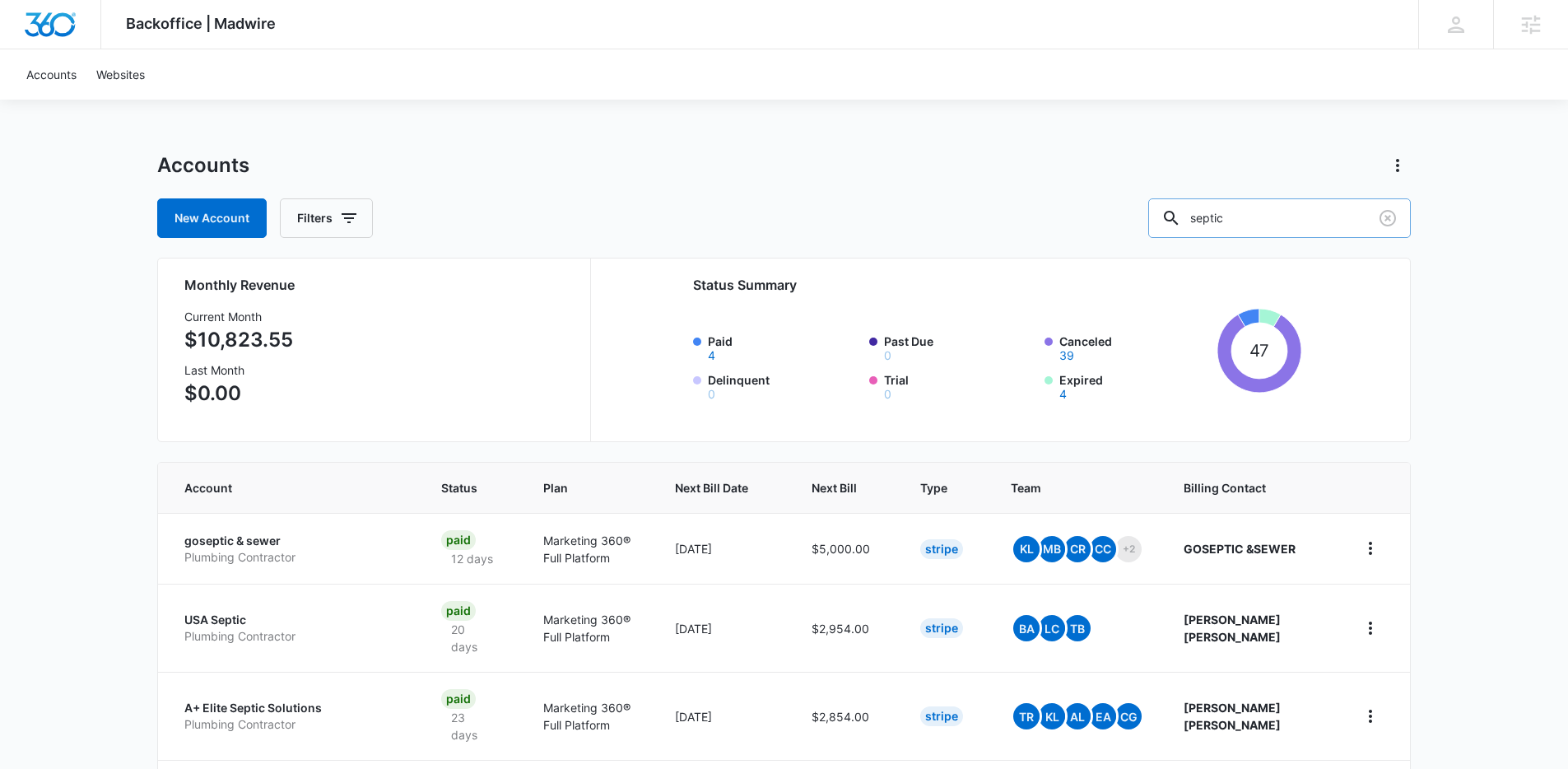
click at [1297, 215] on input "septic" at bounding box center [1279, 218] width 263 height 40
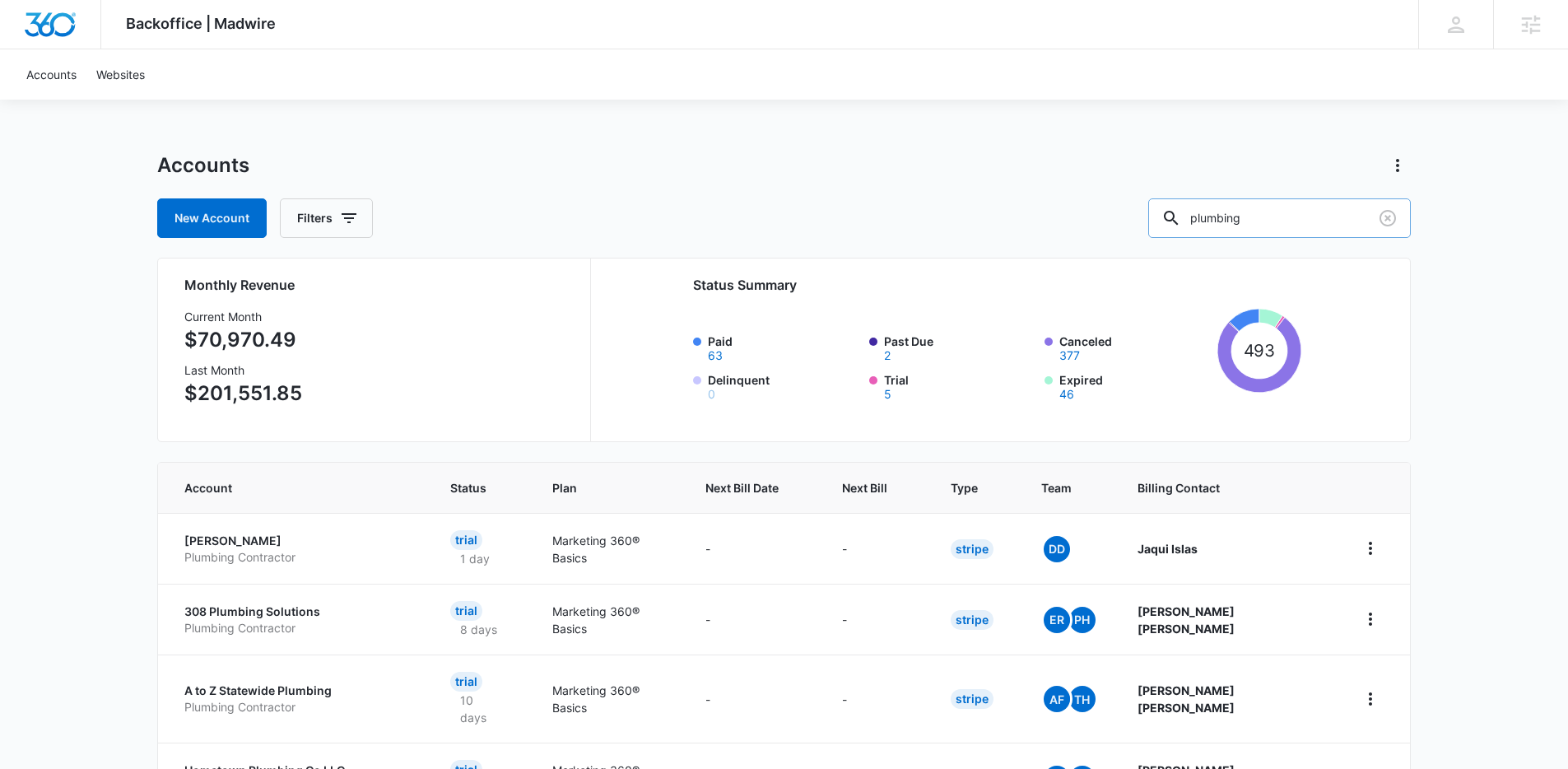
click at [1283, 222] on input "plumbing" at bounding box center [1279, 218] width 263 height 40
click at [1283, 221] on input "plumbing" at bounding box center [1279, 218] width 263 height 40
type input "drain"
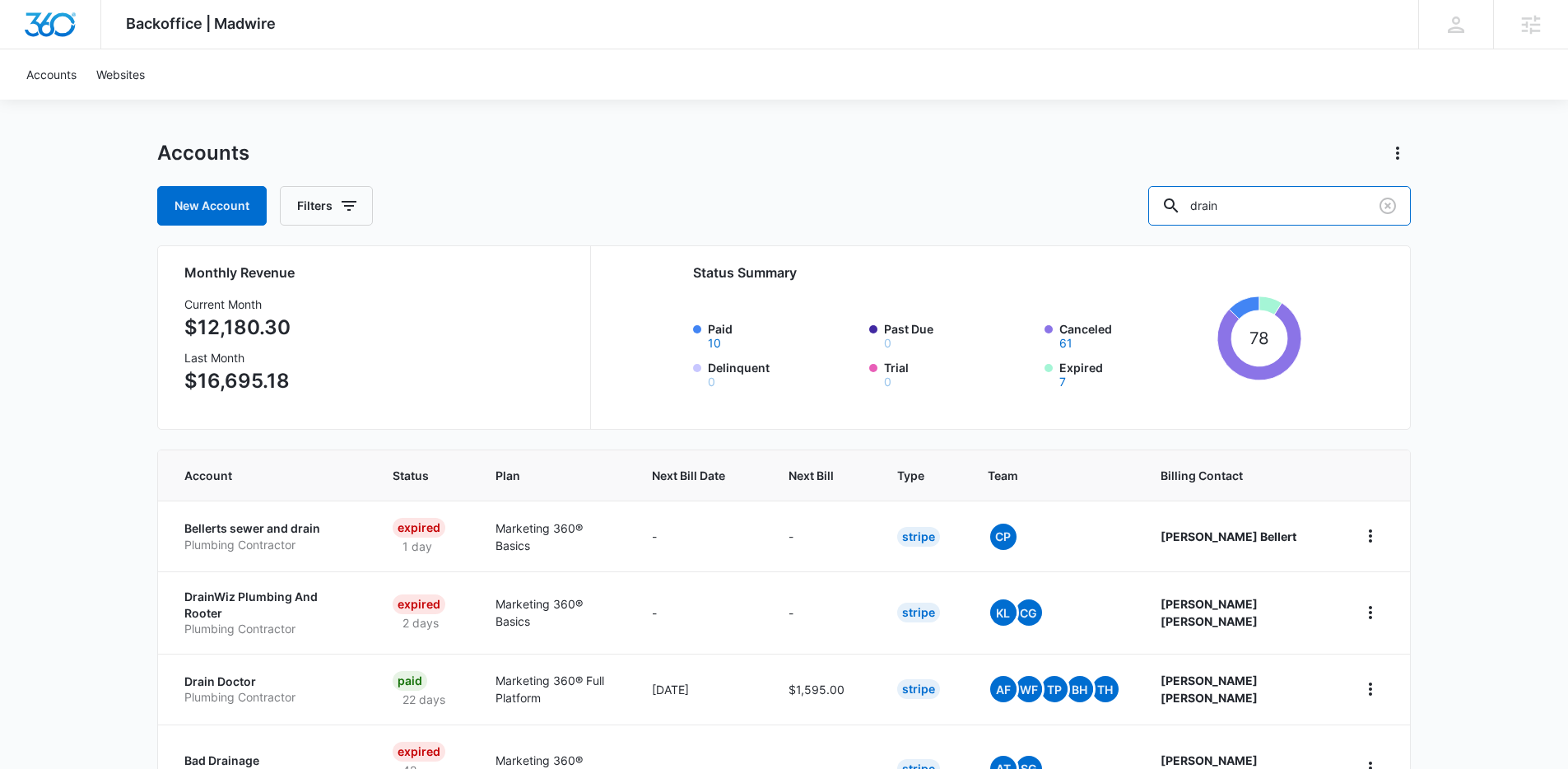
scroll to position [198, 0]
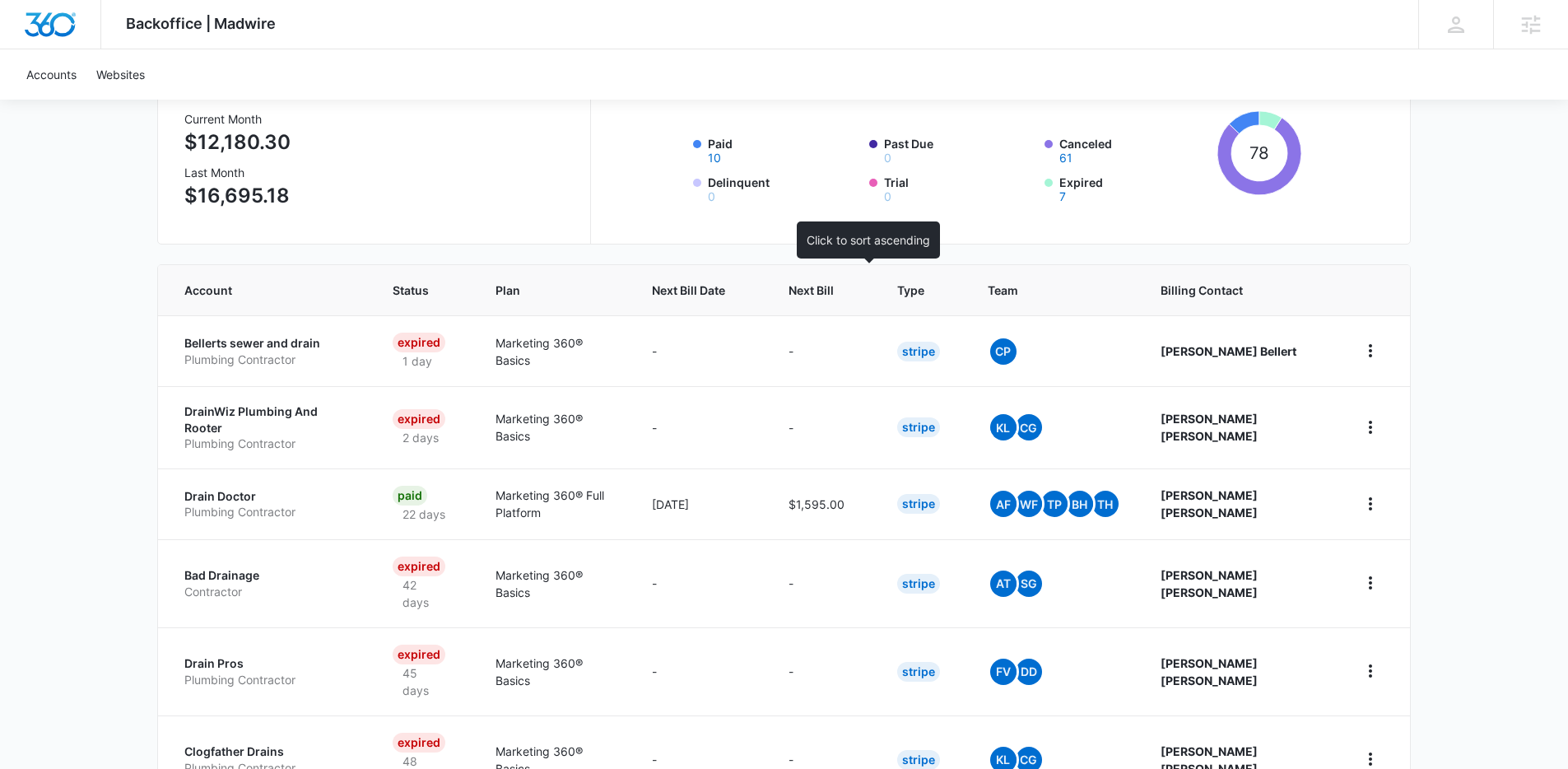
click at [834, 296] on span "Next Bill" at bounding box center [811, 290] width 46 height 18
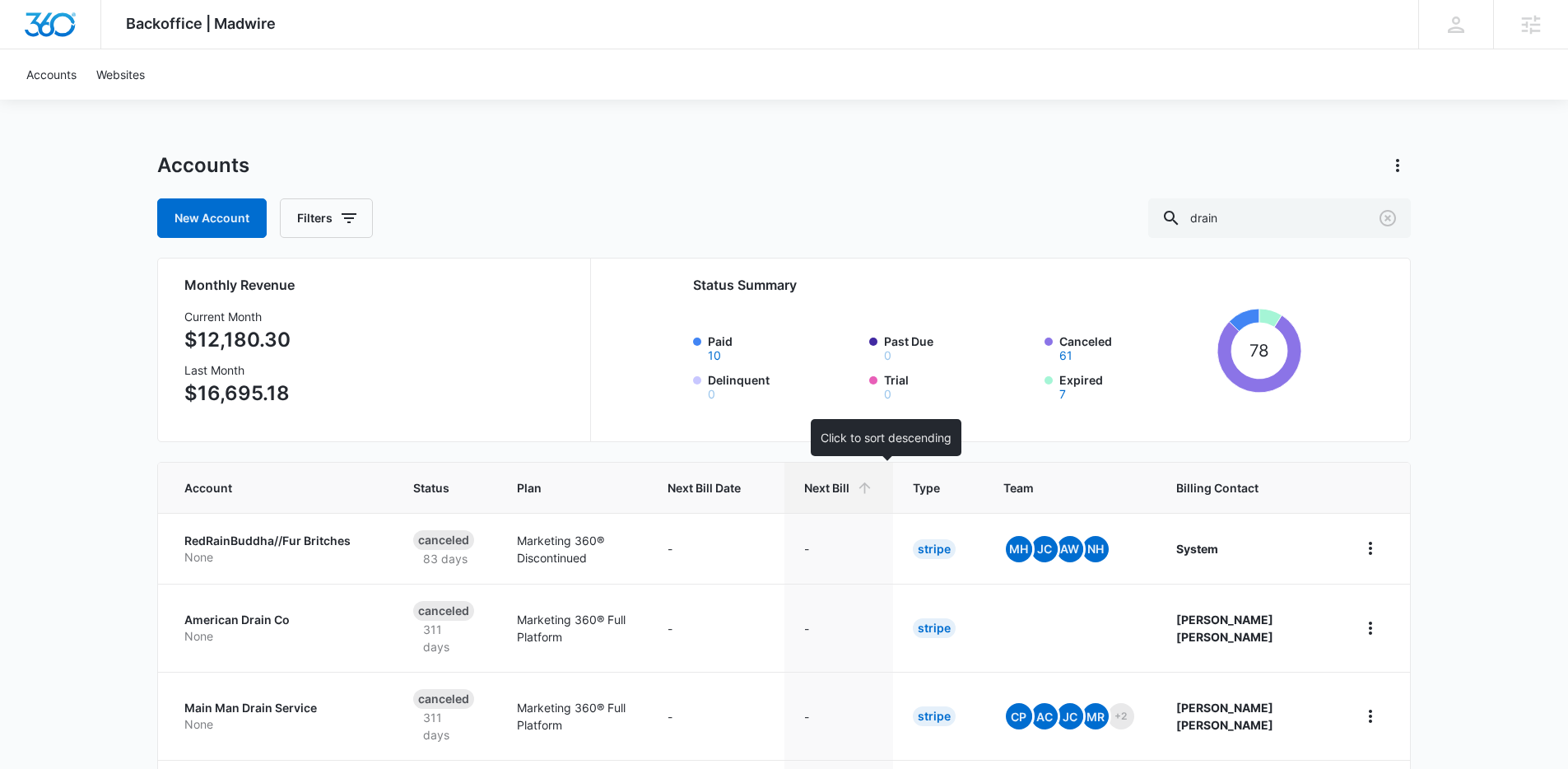
click at [849, 489] on span "Next Bill" at bounding box center [827, 488] width 46 height 18
